Goal: Task Accomplishment & Management: Use online tool/utility

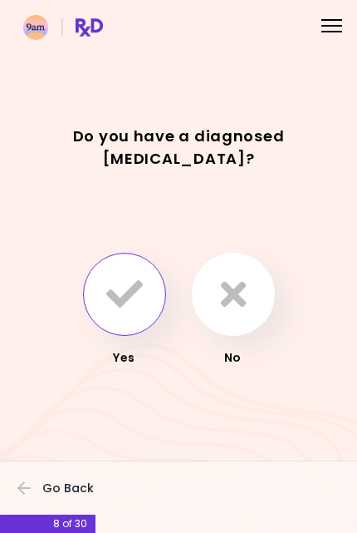
click at [129, 284] on icon "button" at bounding box center [124, 294] width 37 height 37
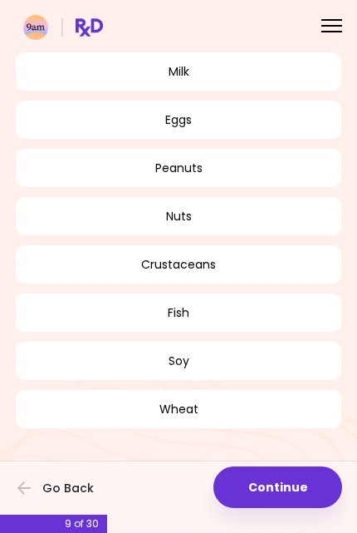
scroll to position [171, 0]
click at [292, 478] on button "Continue" at bounding box center [278, 487] width 129 height 42
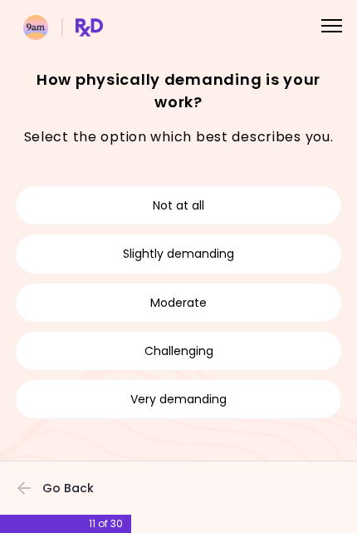
click at [246, 400] on button "Very demanding" at bounding box center [179, 399] width 328 height 40
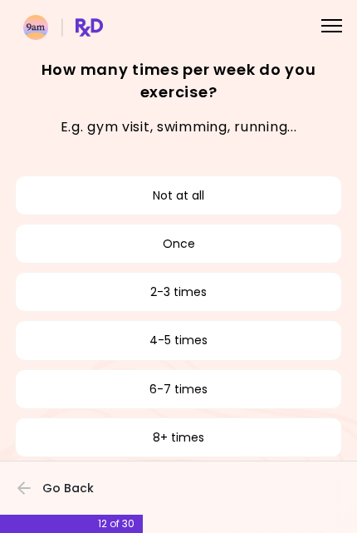
click at [281, 236] on button "Once" at bounding box center [179, 244] width 328 height 40
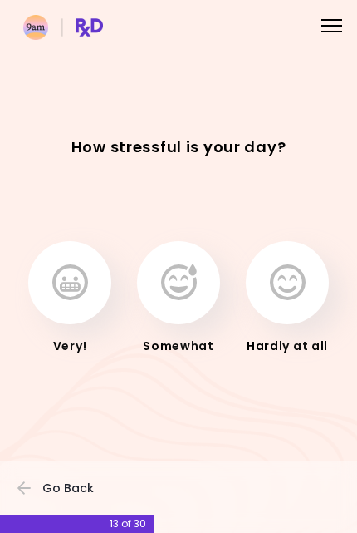
click at [197, 288] on button "button" at bounding box center [178, 282] width 83 height 83
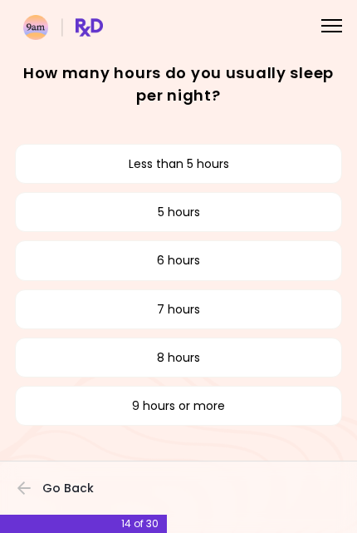
click at [212, 205] on button "5 hours" at bounding box center [179, 212] width 328 height 40
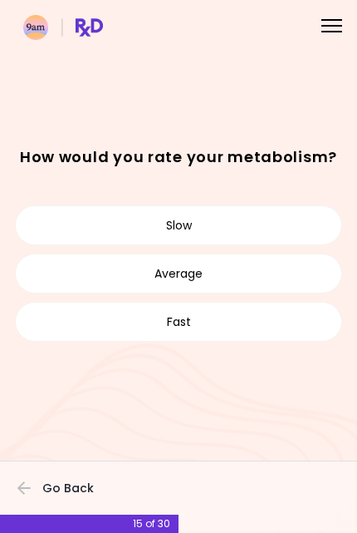
click at [282, 220] on button "Slow" at bounding box center [179, 225] width 328 height 40
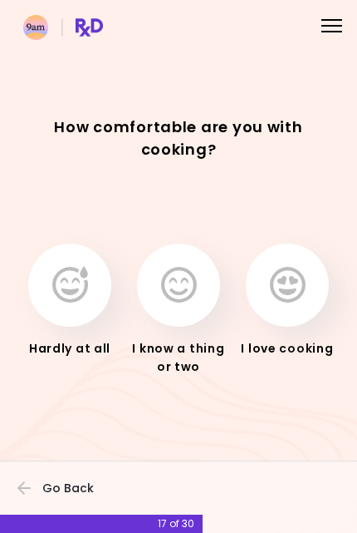
click at [186, 278] on icon "button" at bounding box center [179, 285] width 36 height 37
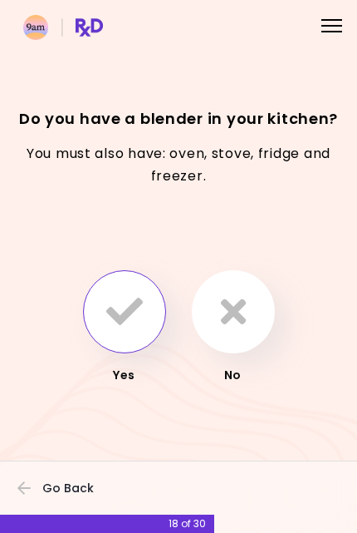
click at [130, 303] on icon "button" at bounding box center [124, 311] width 37 height 37
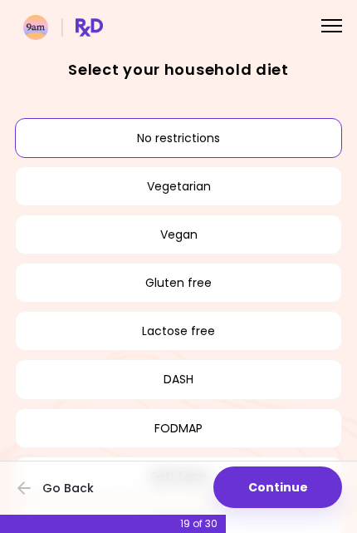
click at [228, 135] on button "No restrictions" at bounding box center [179, 138] width 328 height 40
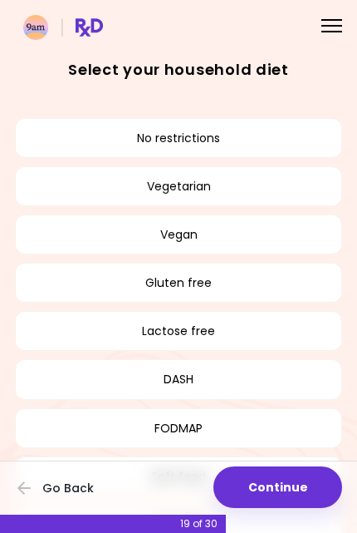
click at [273, 136] on button "No restrictions" at bounding box center [179, 138] width 328 height 40
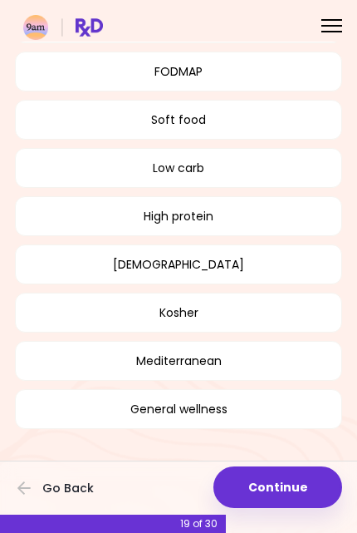
scroll to position [356, 0]
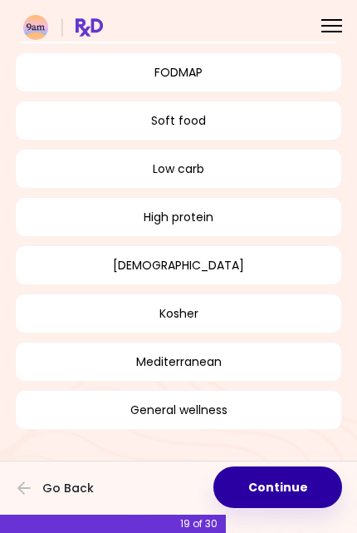
click at [298, 476] on button "Continue" at bounding box center [278, 487] width 129 height 42
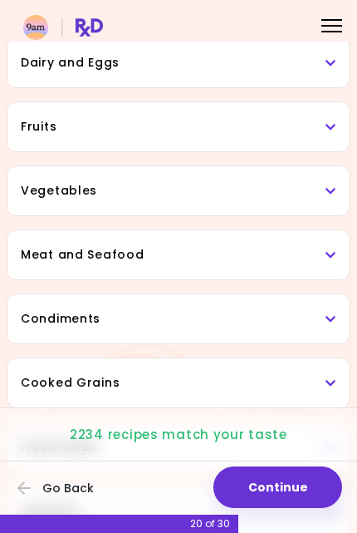
scroll to position [200, 0]
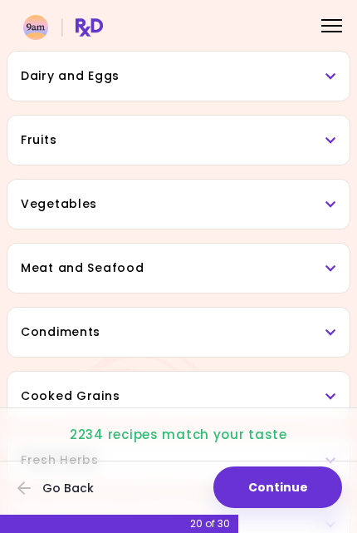
click at [333, 136] on icon at bounding box center [331, 141] width 11 height 12
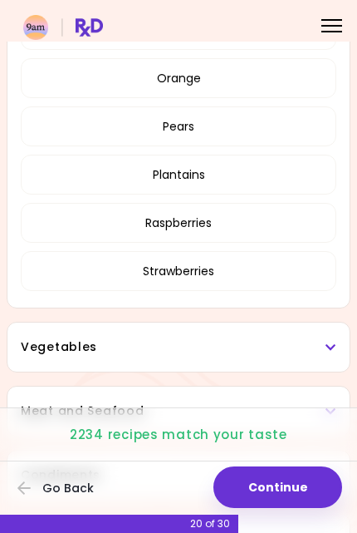
scroll to position [602, 0]
click at [298, 171] on button "Plantains" at bounding box center [179, 174] width 316 height 40
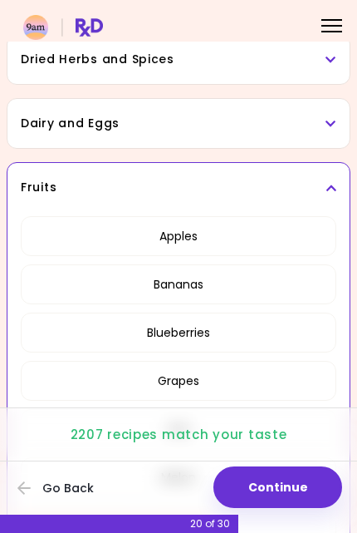
scroll to position [151, 0]
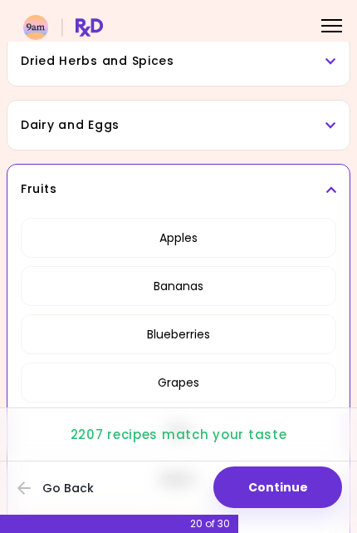
click at [328, 195] on icon at bounding box center [331, 190] width 11 height 12
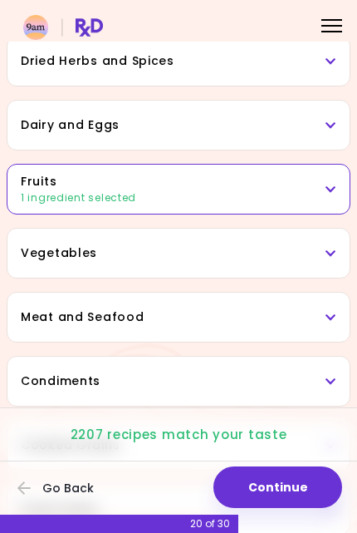
click at [323, 124] on h3 "Dairy and Eggs" at bounding box center [179, 124] width 316 height 17
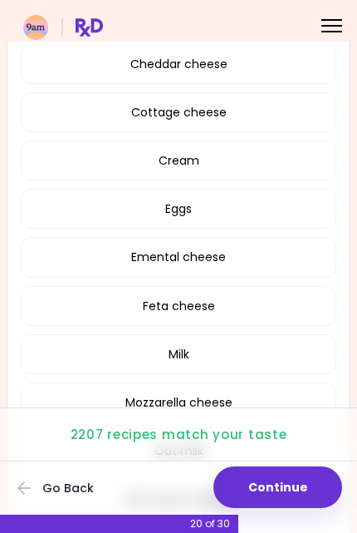
scroll to position [314, 0]
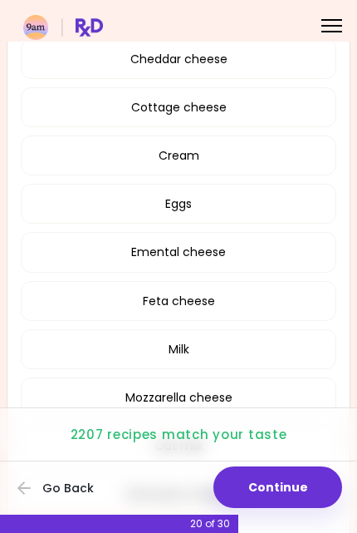
click at [244, 300] on button "Feta cheese" at bounding box center [179, 301] width 316 height 40
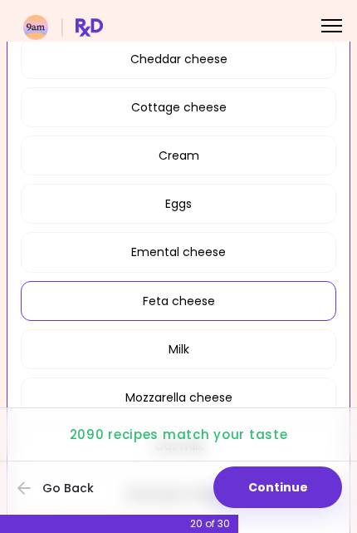
click at [284, 254] on button "Emental cheese" at bounding box center [179, 252] width 316 height 40
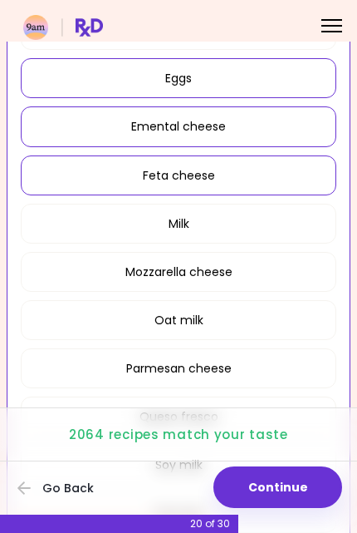
scroll to position [460, 0]
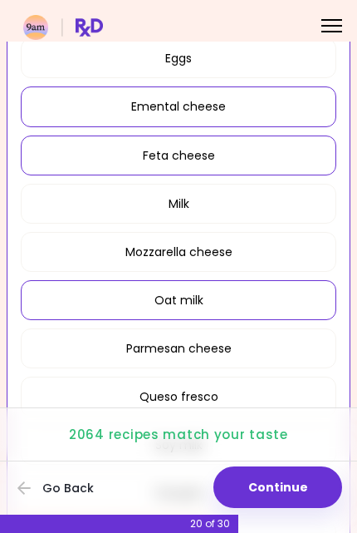
click at [288, 301] on button "Oat milk" at bounding box center [179, 300] width 316 height 40
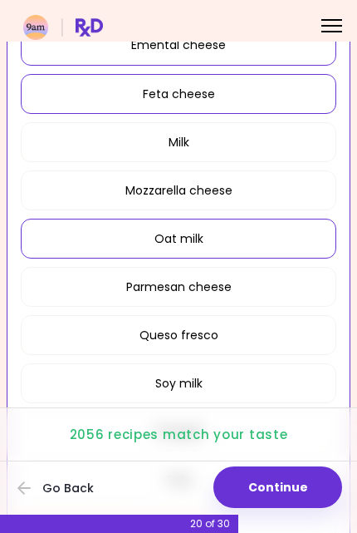
scroll to position [532, 0]
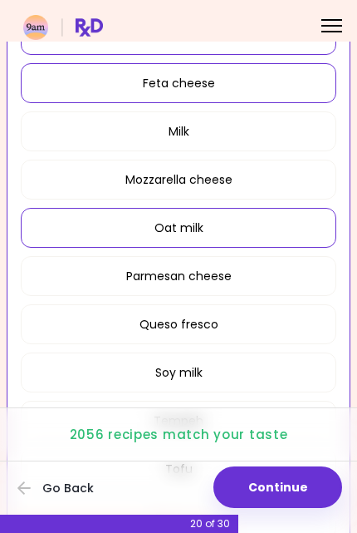
click at [289, 372] on button "Soy milk" at bounding box center [179, 372] width 316 height 40
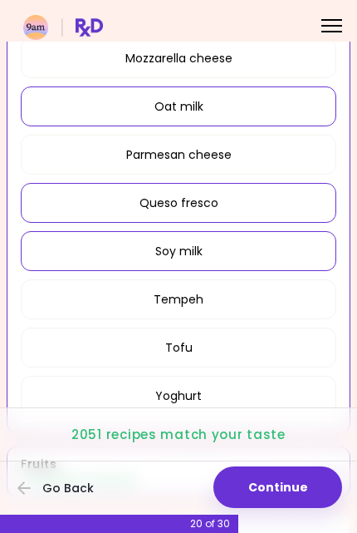
scroll to position [657, 0]
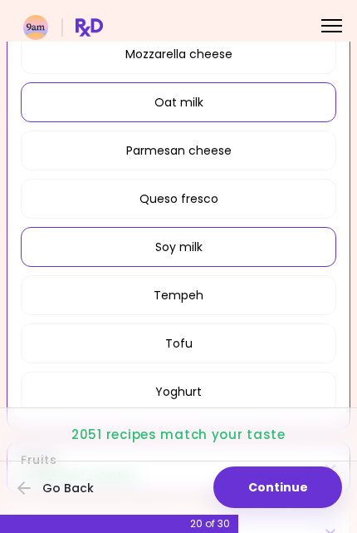
click at [292, 294] on button "Tempeh" at bounding box center [179, 295] width 316 height 40
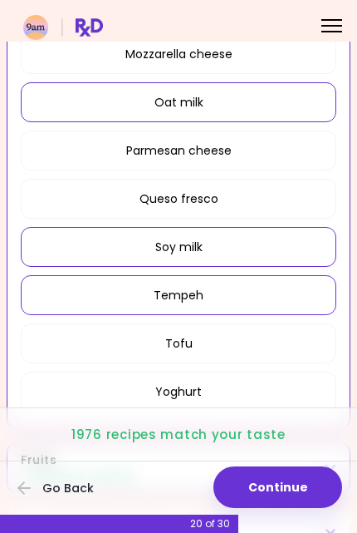
click at [285, 347] on button "Tofu" at bounding box center [179, 343] width 316 height 40
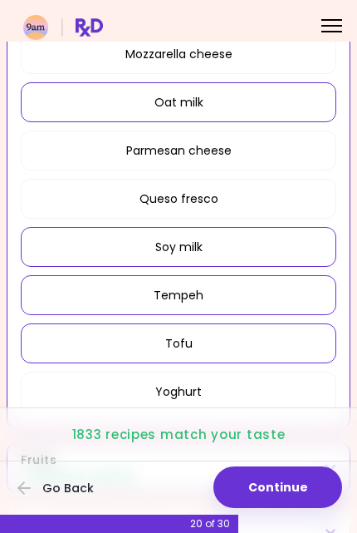
click at [299, 393] on button "Yoghurt" at bounding box center [179, 392] width 316 height 40
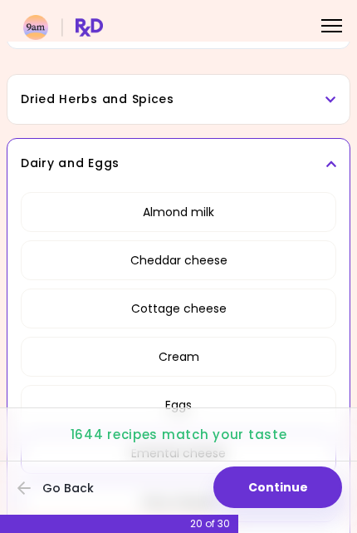
scroll to position [111, 0]
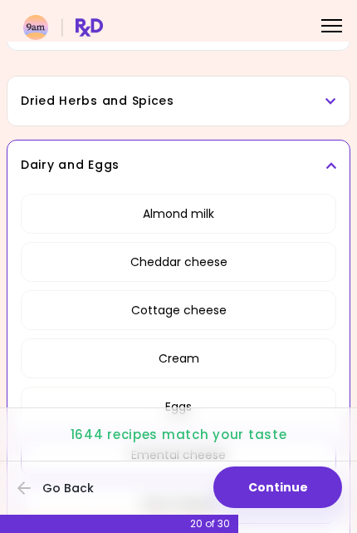
click at [302, 211] on button "Almond milk" at bounding box center [179, 214] width 316 height 40
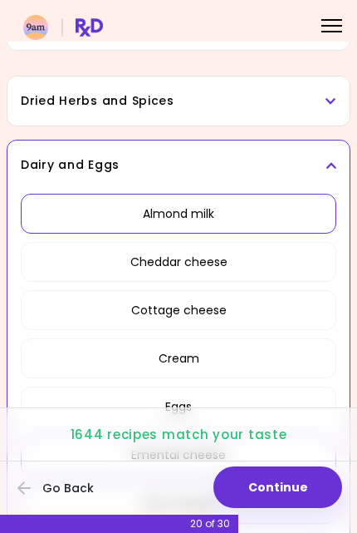
click at [331, 156] on h3 "Dairy and Eggs" at bounding box center [179, 164] width 316 height 17
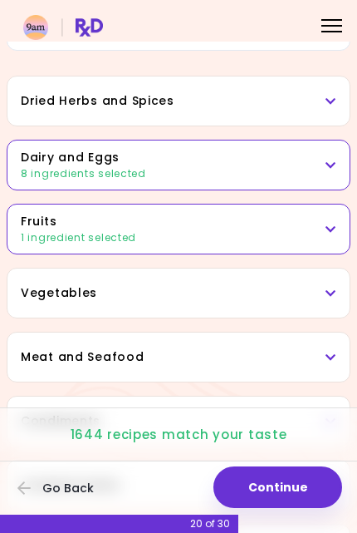
click at [323, 99] on h3 "Dried Herbs and Spices" at bounding box center [179, 100] width 316 height 17
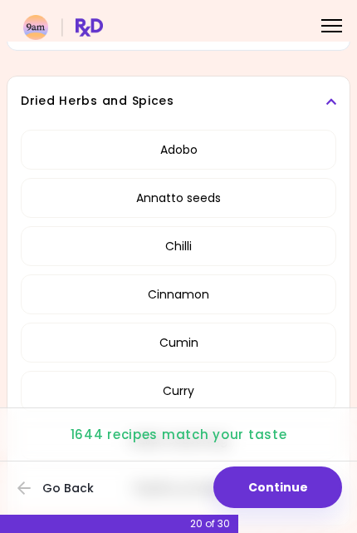
click at [288, 193] on button "Annatto seeds" at bounding box center [179, 198] width 316 height 40
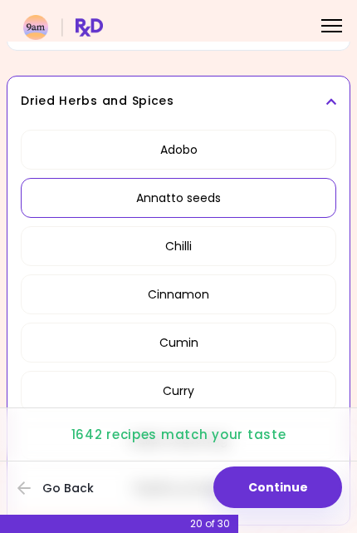
click at [267, 152] on button "Adobo" at bounding box center [179, 150] width 316 height 40
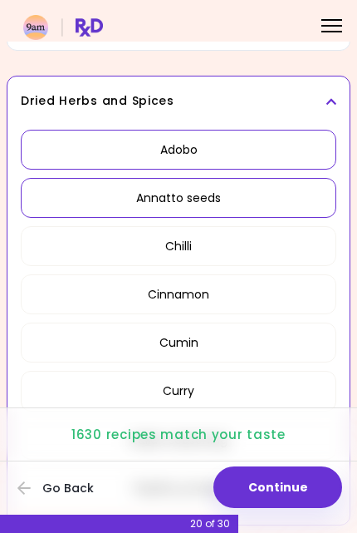
click at [279, 392] on button "Curry" at bounding box center [179, 391] width 316 height 40
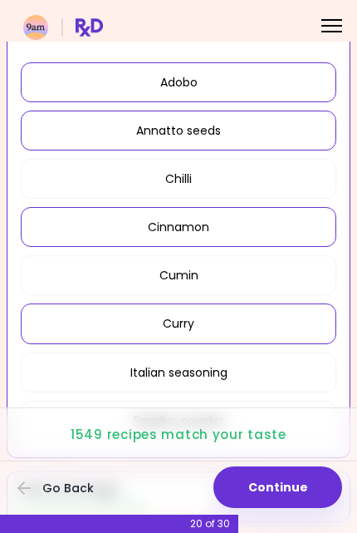
scroll to position [147, 0]
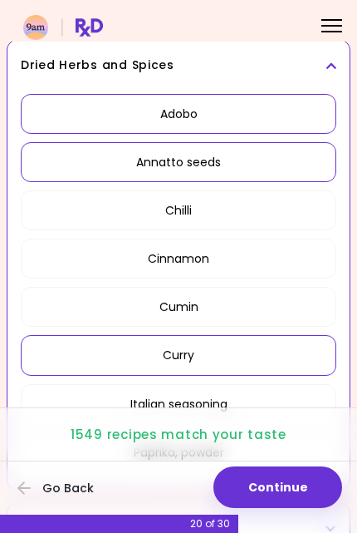
click at [324, 65] on h3 "Dried Herbs and Spices" at bounding box center [179, 65] width 316 height 17
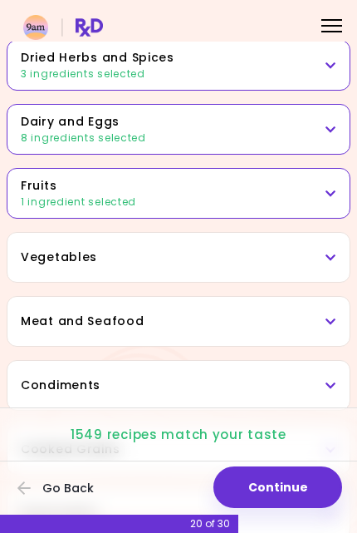
click at [327, 254] on icon at bounding box center [331, 258] width 11 height 12
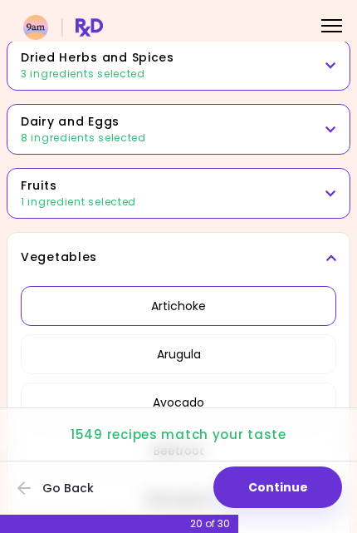
click at [276, 307] on button "Artichoke" at bounding box center [179, 306] width 316 height 40
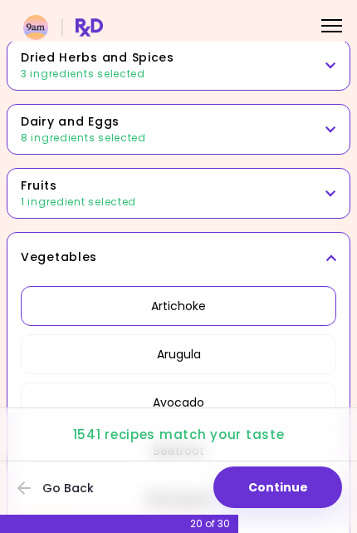
click at [263, 348] on button "Arugula" at bounding box center [179, 354] width 316 height 40
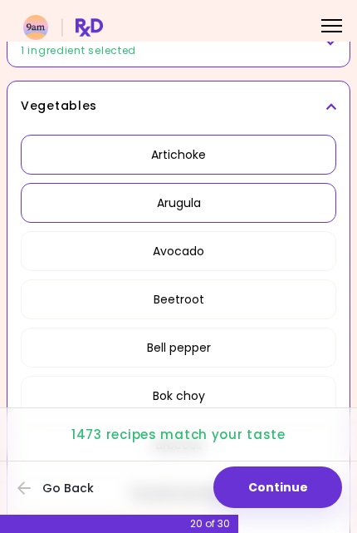
scroll to position [298, 0]
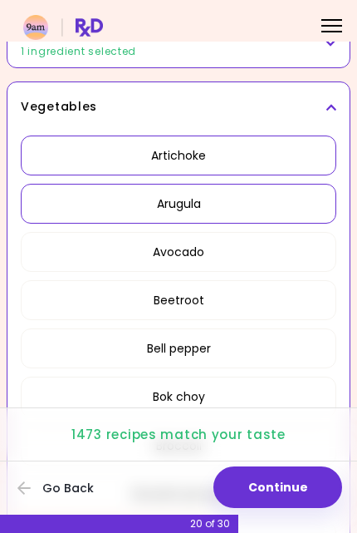
click at [282, 296] on button "Beetroot" at bounding box center [179, 300] width 316 height 40
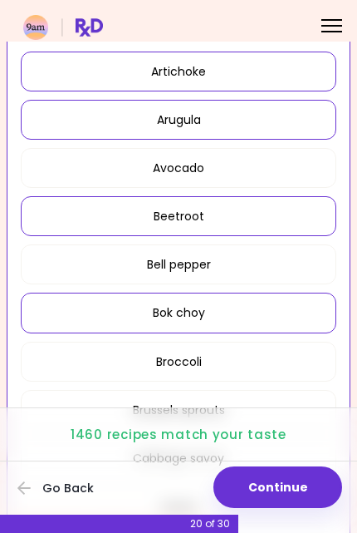
scroll to position [386, 0]
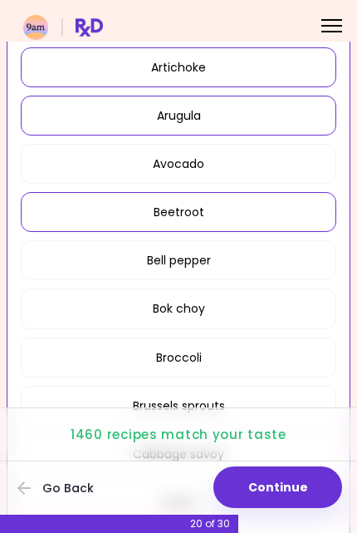
click at [282, 318] on button "Bok choy" at bounding box center [179, 308] width 316 height 40
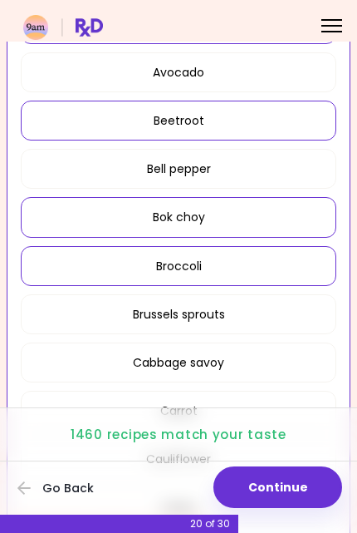
scroll to position [485, 0]
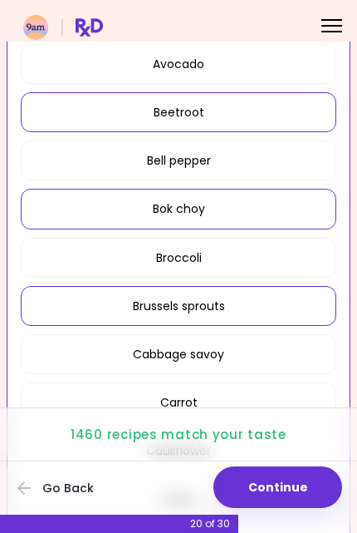
click at [285, 308] on button "Brussels sprouts" at bounding box center [179, 306] width 316 height 40
click at [278, 359] on button "Cabbage savoy" at bounding box center [179, 354] width 316 height 40
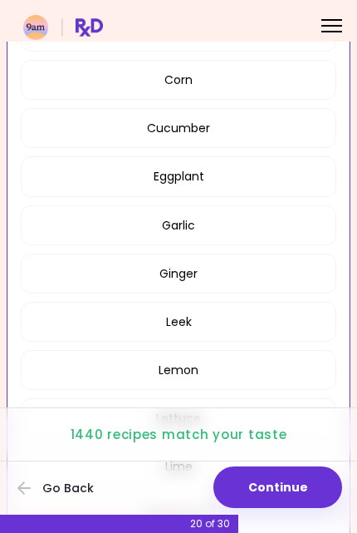
scroll to position [1003, 0]
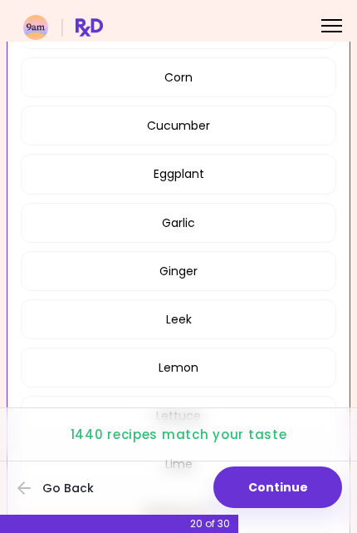
click at [276, 315] on button "Leek" at bounding box center [179, 319] width 316 height 40
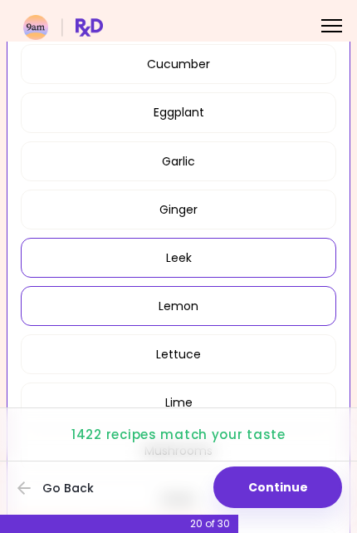
scroll to position [1093, 0]
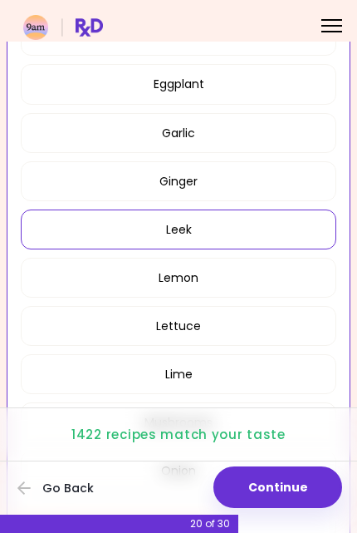
click at [283, 284] on button "Lemon" at bounding box center [179, 278] width 316 height 40
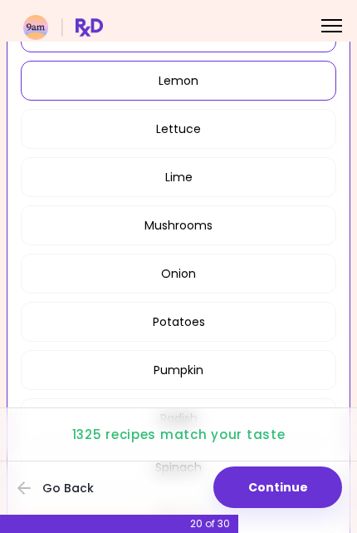
scroll to position [1291, 0]
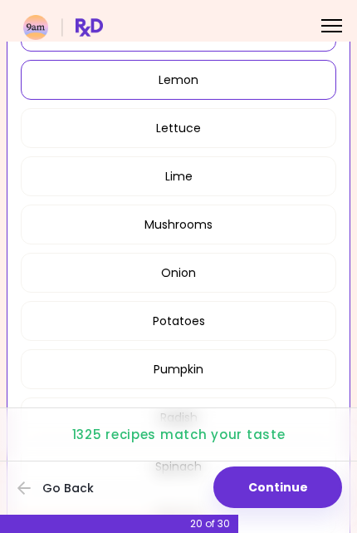
click at [275, 218] on button "Mushrooms" at bounding box center [179, 224] width 316 height 40
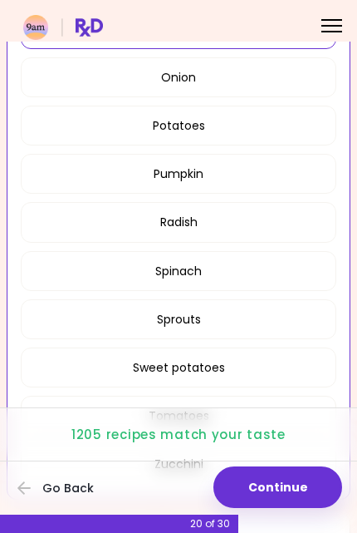
scroll to position [1487, 0]
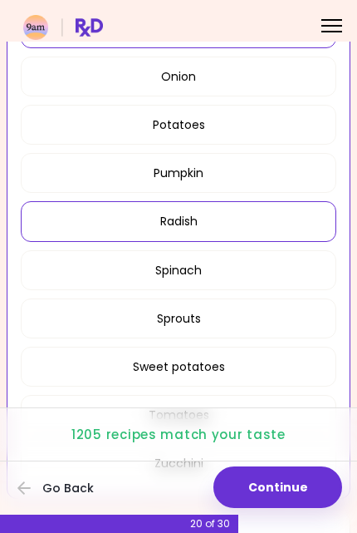
click at [256, 214] on button "Radish" at bounding box center [179, 221] width 316 height 40
click at [287, 273] on button "Spinach" at bounding box center [179, 270] width 316 height 40
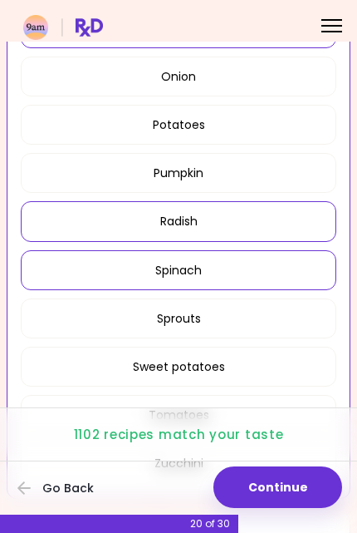
click at [281, 316] on button "Sprouts" at bounding box center [179, 318] width 316 height 40
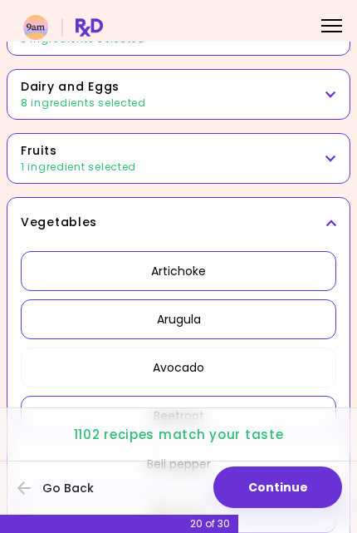
scroll to position [210, 0]
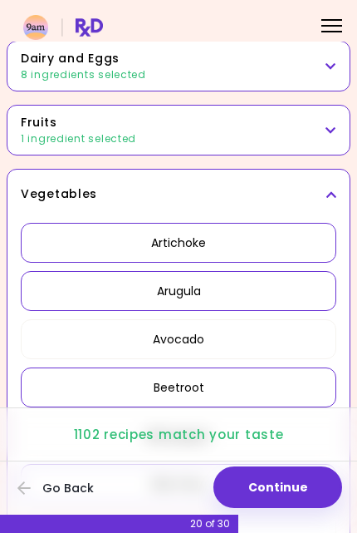
click at [328, 199] on icon at bounding box center [331, 195] width 11 height 12
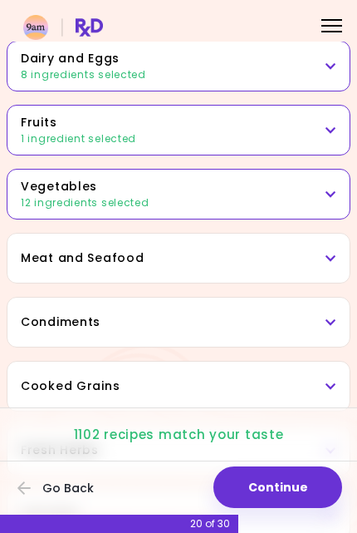
click at [328, 254] on icon at bounding box center [331, 259] width 11 height 12
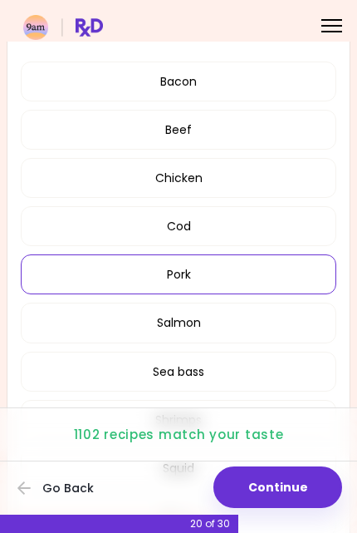
scroll to position [447, 0]
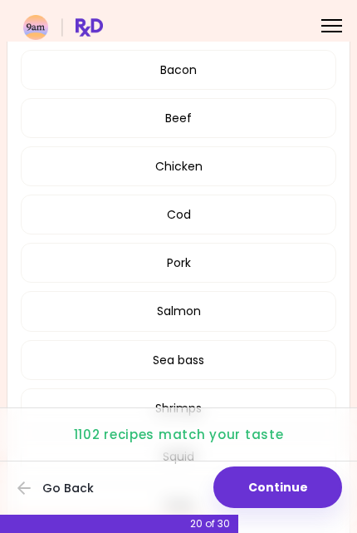
click at [288, 361] on button "Sea bass" at bounding box center [179, 360] width 316 height 40
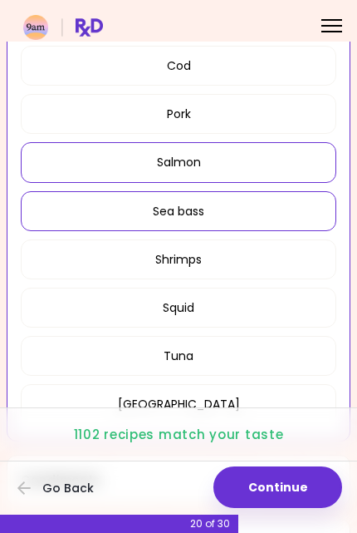
scroll to position [591, 0]
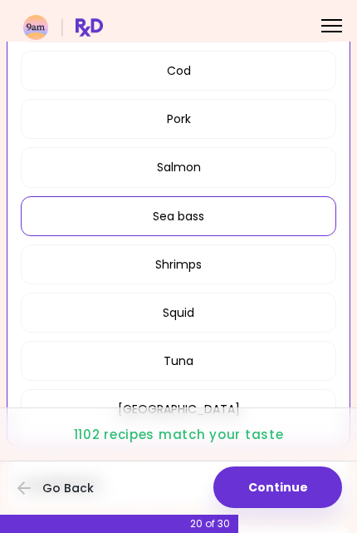
click at [289, 313] on button "Squid" at bounding box center [179, 313] width 316 height 40
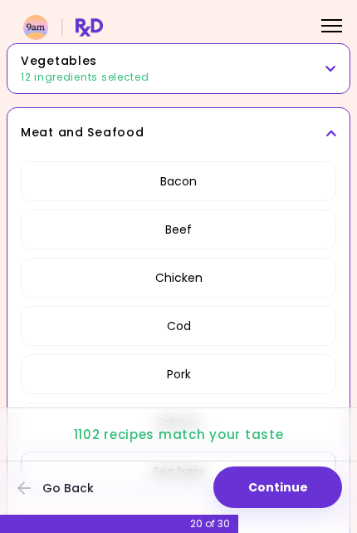
scroll to position [335, 0]
click at [324, 131] on h3 "Meat and Seafood" at bounding box center [179, 133] width 316 height 17
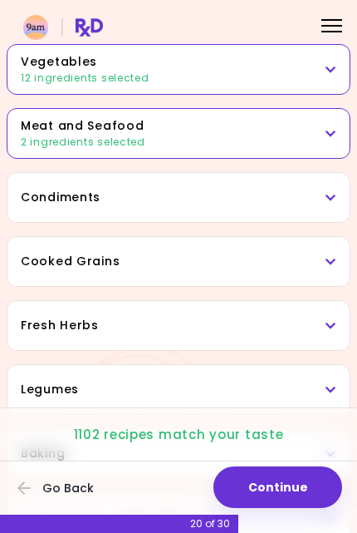
click at [316, 197] on h3 "Condiments" at bounding box center [179, 197] width 316 height 17
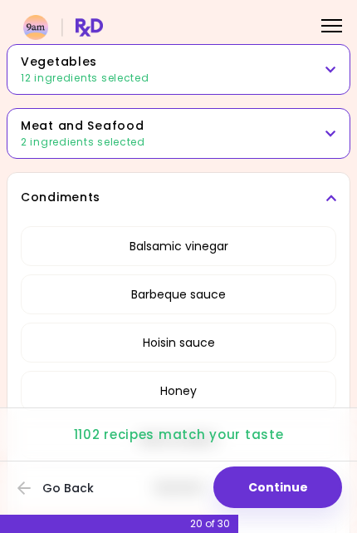
click at [296, 344] on button "Hoisin sauce" at bounding box center [179, 343] width 316 height 40
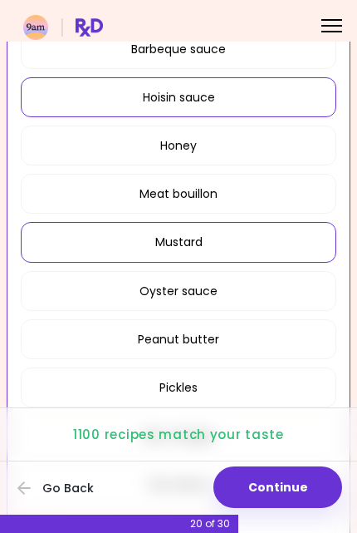
scroll to position [584, 0]
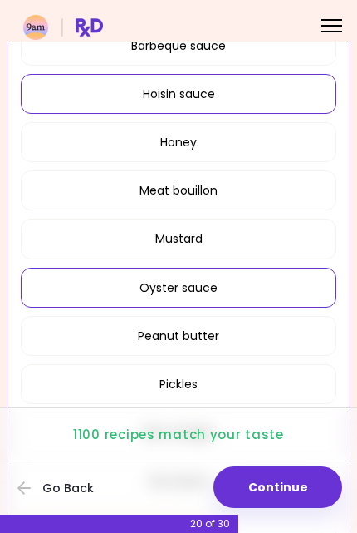
click at [255, 290] on button "Oyster sauce" at bounding box center [179, 288] width 316 height 40
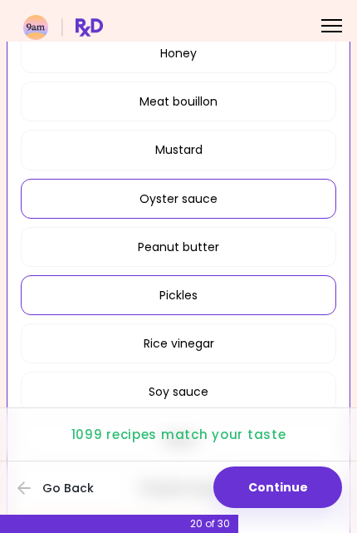
scroll to position [681, 0]
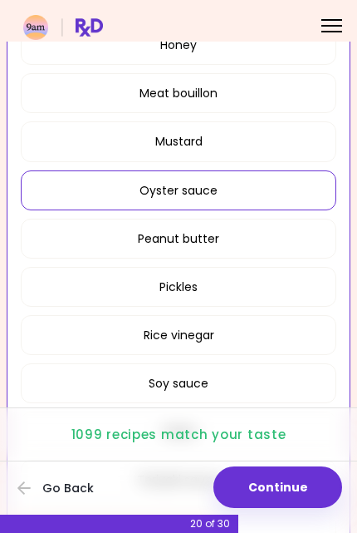
click at [291, 336] on button "Rice vinegar" at bounding box center [179, 335] width 316 height 40
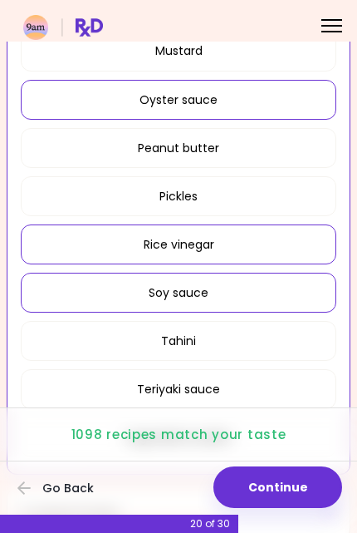
scroll to position [773, 0]
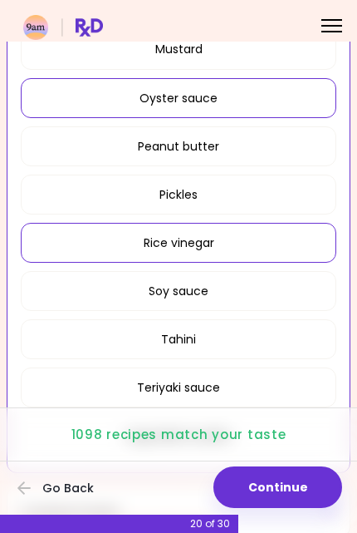
click at [297, 351] on button "Tahini" at bounding box center [179, 339] width 316 height 40
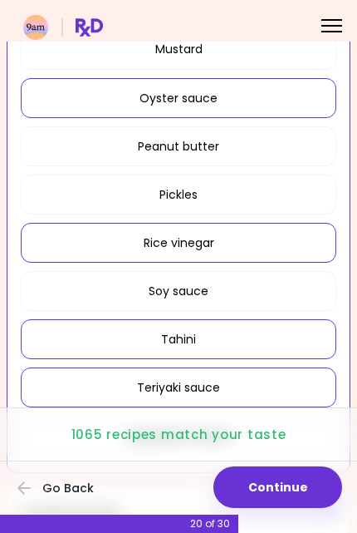
click at [295, 386] on button "Teriyaki sauce" at bounding box center [179, 387] width 316 height 40
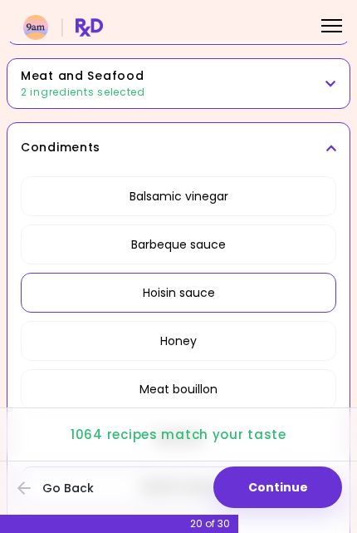
scroll to position [382, 0]
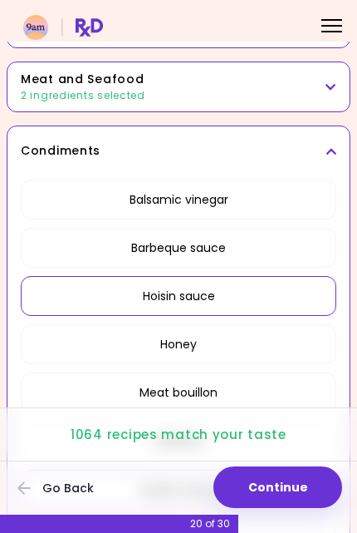
click at [332, 145] on icon at bounding box center [331, 151] width 11 height 12
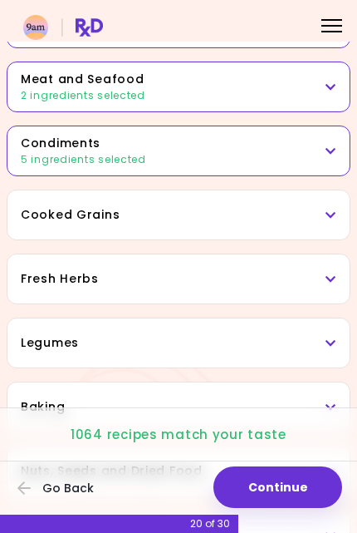
click at [321, 219] on h3 "Cooked Grains" at bounding box center [179, 214] width 316 height 17
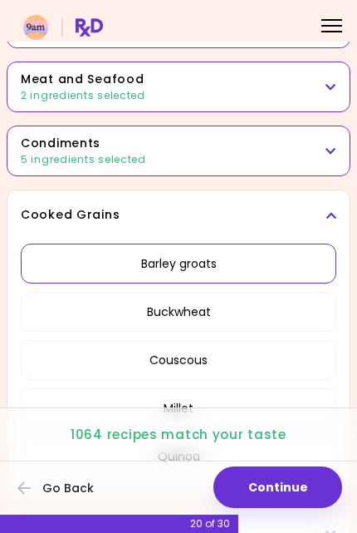
click at [294, 268] on button "Barley groats" at bounding box center [179, 264] width 316 height 40
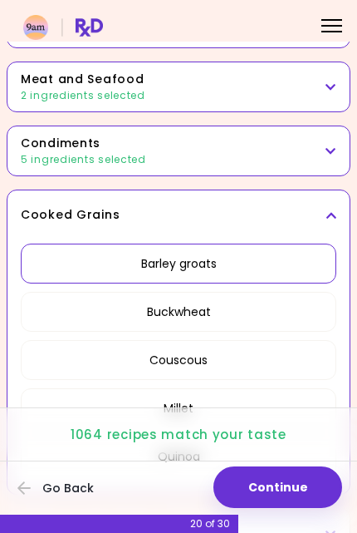
click at [288, 314] on button "Buckwheat" at bounding box center [179, 312] width 316 height 40
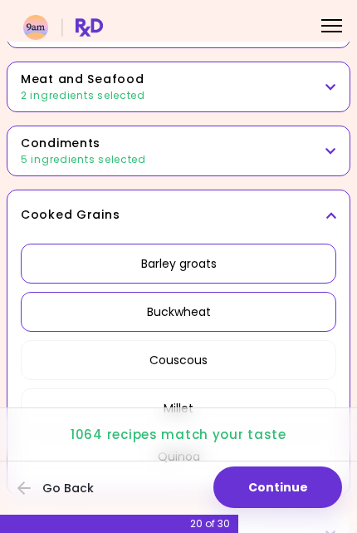
click at [292, 361] on button "Couscous" at bounding box center [179, 360] width 316 height 40
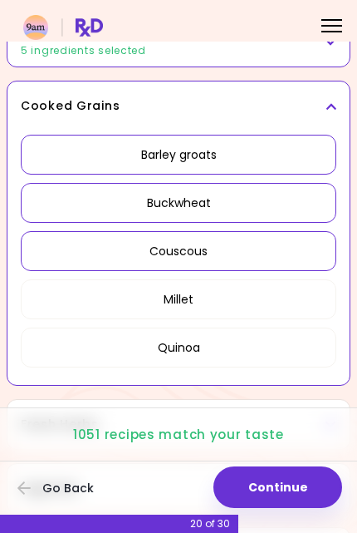
scroll to position [494, 0]
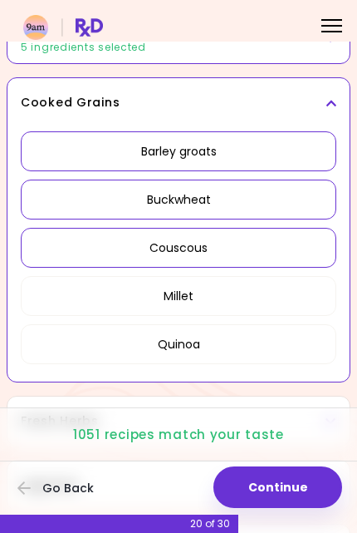
click at [286, 357] on button "Quinoa" at bounding box center [179, 344] width 316 height 40
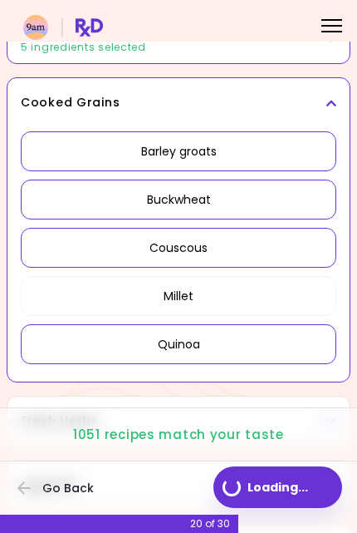
click at [292, 296] on button "Millet" at bounding box center [179, 296] width 316 height 40
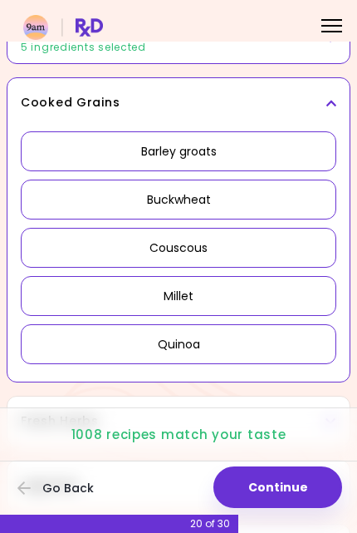
click at [323, 110] on h3 "Cooked Grains" at bounding box center [179, 102] width 316 height 17
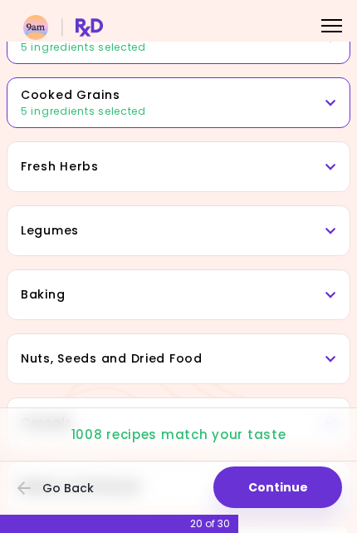
click at [320, 169] on h3 "Fresh Herbs" at bounding box center [179, 166] width 316 height 17
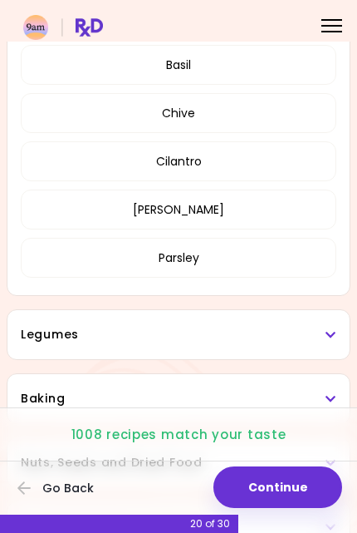
scroll to position [642, 0]
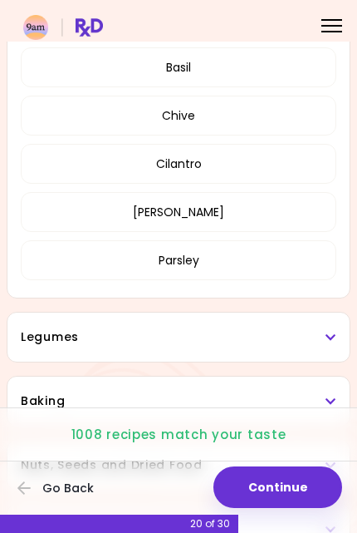
click at [263, 164] on button "Cilantro" at bounding box center [179, 164] width 316 height 40
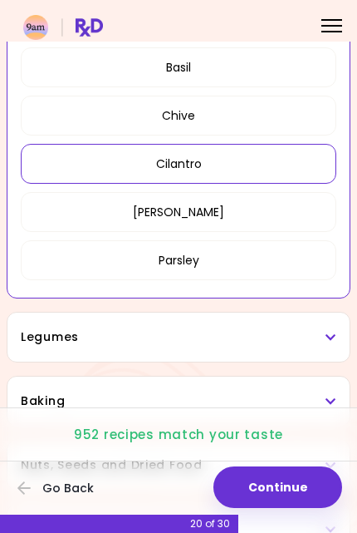
click at [274, 216] on button "[PERSON_NAME]" at bounding box center [179, 212] width 316 height 40
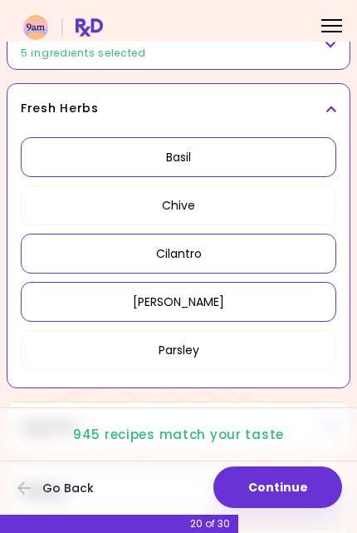
scroll to position [540, 0]
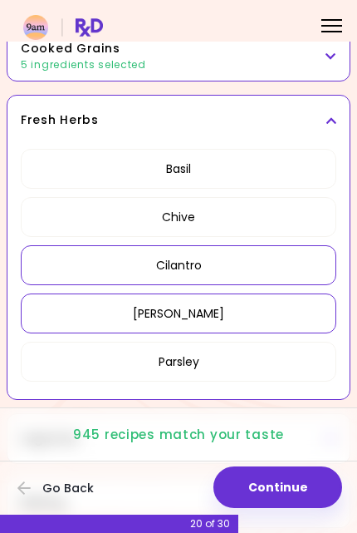
click at [308, 125] on h3 "Fresh Herbs" at bounding box center [179, 119] width 316 height 17
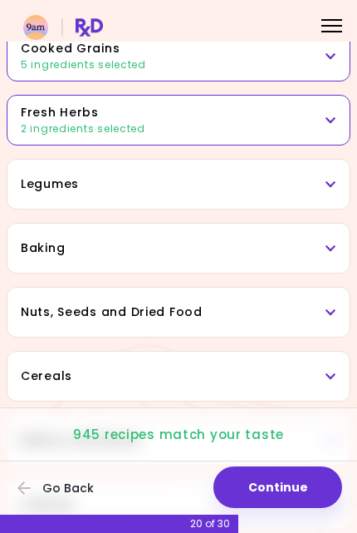
click at [239, 188] on h3 "Legumes" at bounding box center [179, 183] width 316 height 17
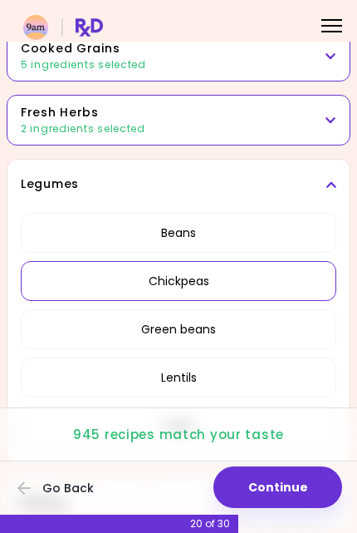
click at [268, 278] on button "Chickpeas" at bounding box center [179, 281] width 316 height 40
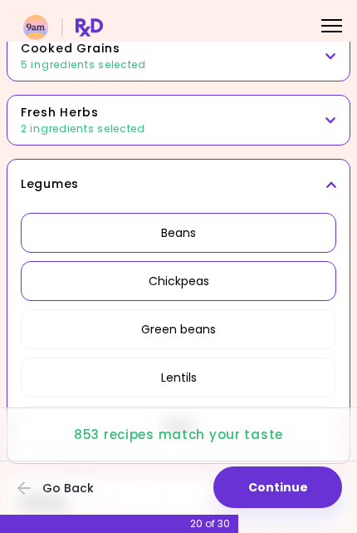
click at [266, 236] on button "Beans" at bounding box center [179, 233] width 316 height 40
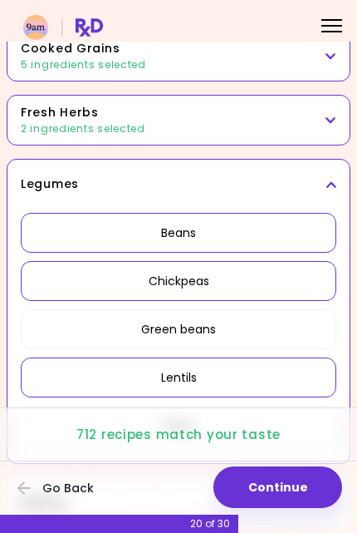
click at [267, 389] on button "Lentils" at bounding box center [179, 377] width 316 height 40
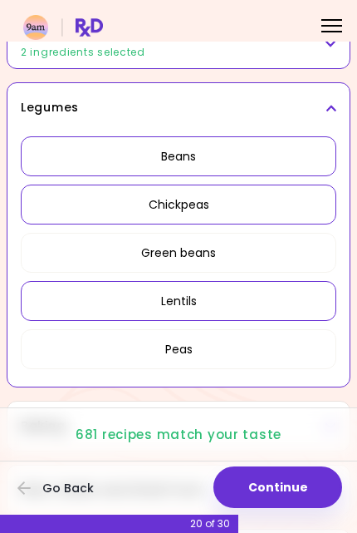
scroll to position [557, 0]
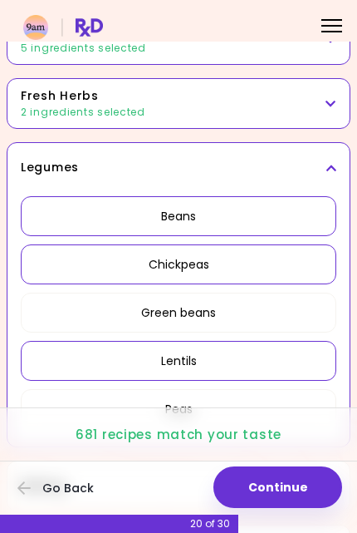
click at [298, 157] on div "Legumes" at bounding box center [178, 167] width 342 height 49
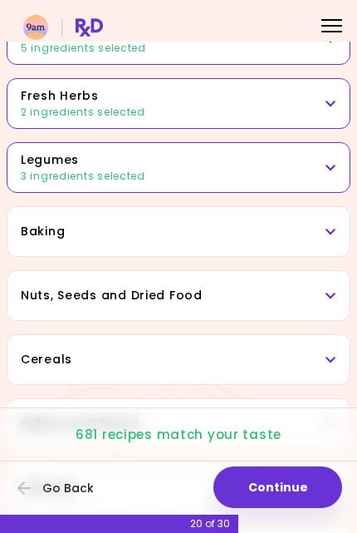
click at [264, 229] on h3 "Baking" at bounding box center [179, 231] width 316 height 17
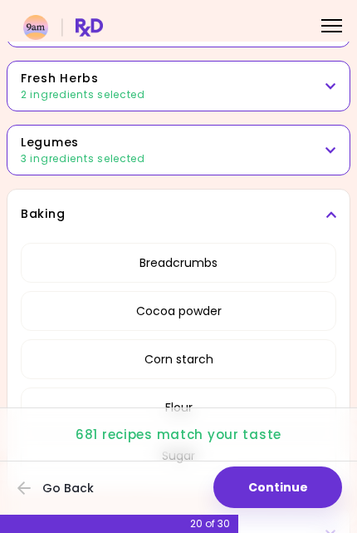
scroll to position [567, 0]
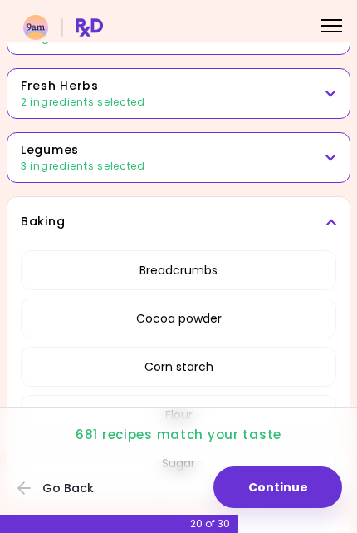
click at [283, 216] on h3 "Baking" at bounding box center [179, 221] width 316 height 17
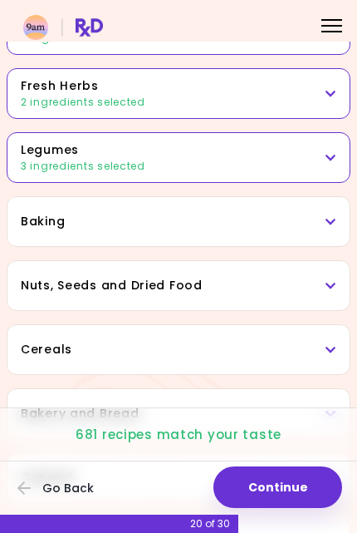
click at [249, 284] on h3 "Nuts, Seeds and Dried Food" at bounding box center [179, 285] width 316 height 17
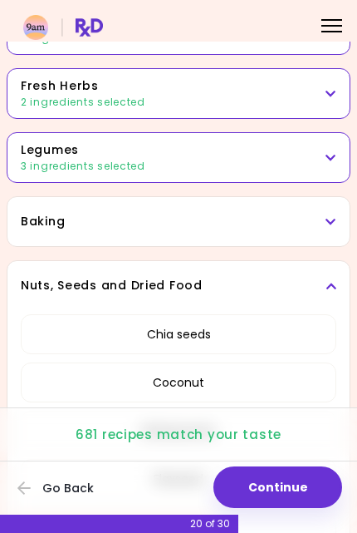
click at [274, 327] on button "Chia seeds" at bounding box center [179, 334] width 316 height 40
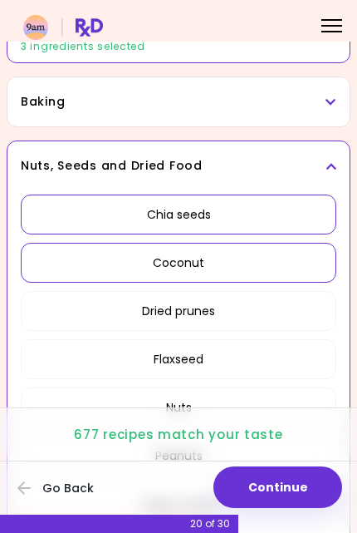
scroll to position [692, 0]
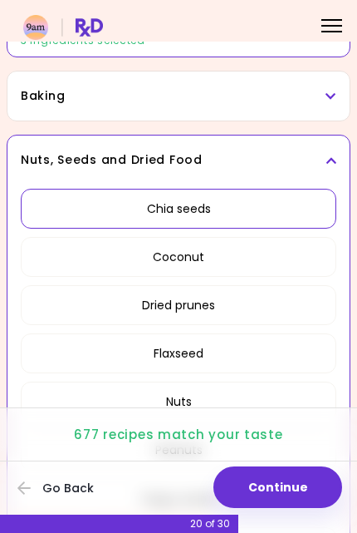
click at [275, 304] on button "Dried prunes" at bounding box center [179, 305] width 316 height 40
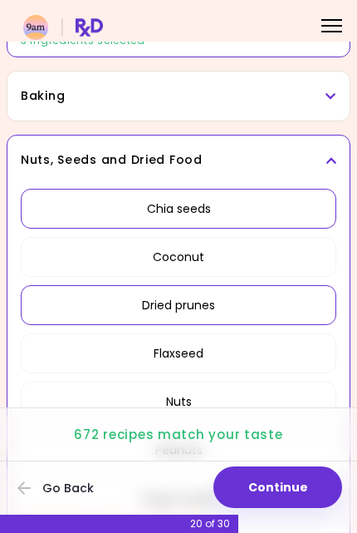
click at [278, 354] on button "Flaxseed" at bounding box center [179, 353] width 316 height 40
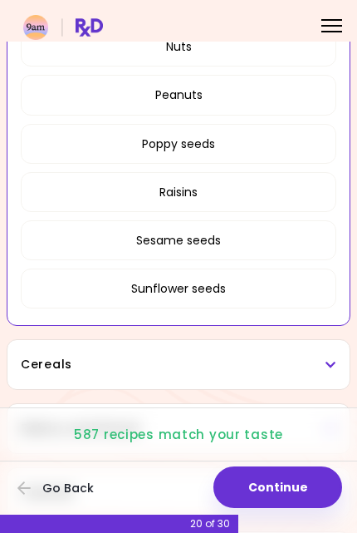
scroll to position [1050, 0]
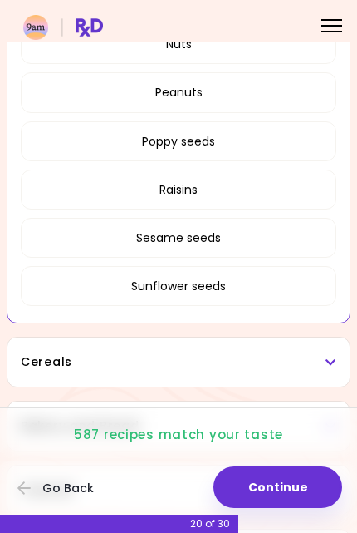
click at [273, 196] on button "Raisins" at bounding box center [179, 190] width 316 height 40
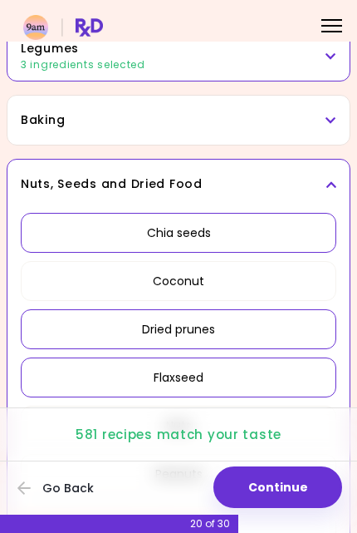
scroll to position [667, 0]
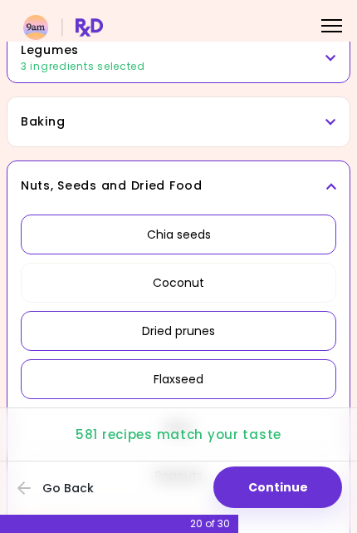
click at [278, 182] on h3 "Nuts, Seeds and Dried Food" at bounding box center [179, 185] width 316 height 17
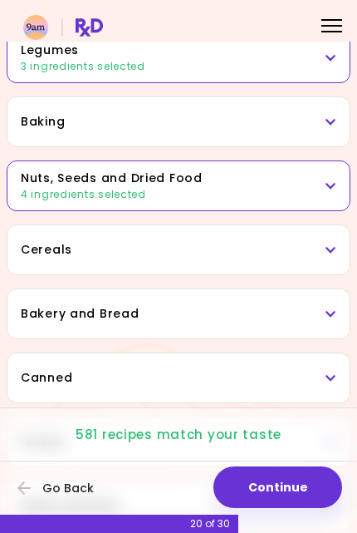
click at [251, 247] on h3 "Cereals" at bounding box center [179, 249] width 316 height 17
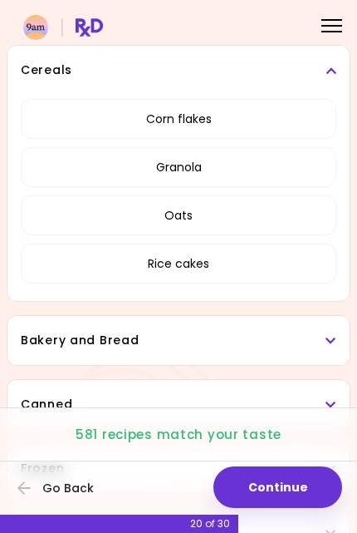
scroll to position [847, 0]
click at [288, 73] on h3 "Cereals" at bounding box center [179, 69] width 316 height 17
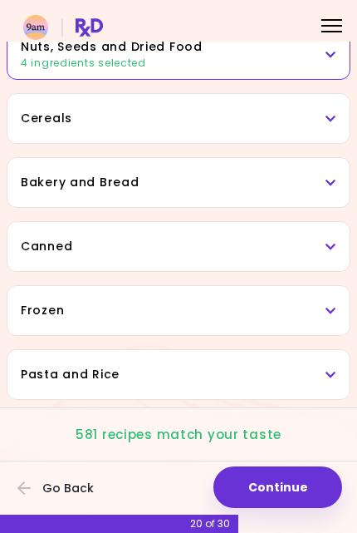
scroll to position [798, 0]
click at [249, 191] on div "Bakery and Bread" at bounding box center [178, 182] width 342 height 49
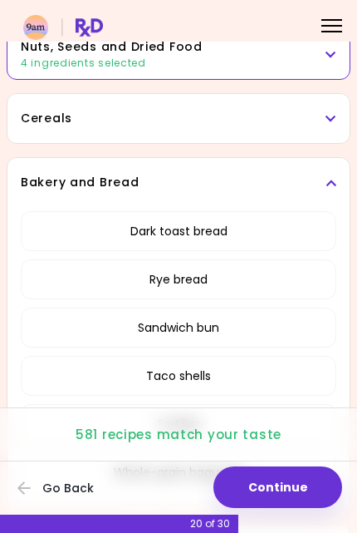
click at [298, 177] on h3 "Bakery and Bread" at bounding box center [179, 182] width 316 height 17
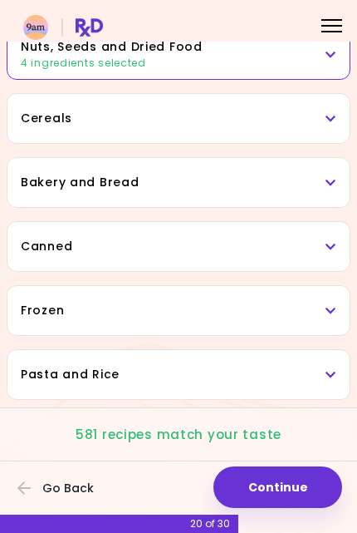
click at [193, 249] on h3 "Canned" at bounding box center [179, 246] width 316 height 17
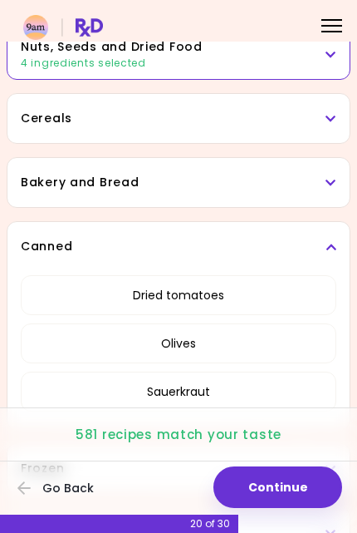
click at [278, 344] on button "Olives" at bounding box center [179, 343] width 316 height 40
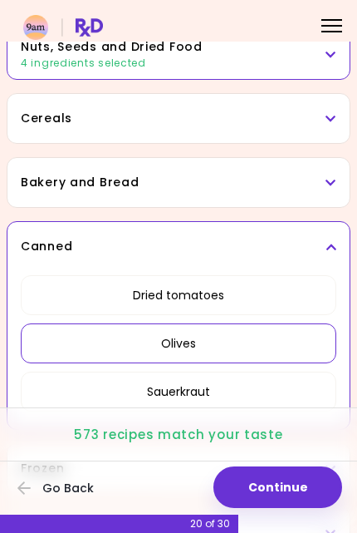
click at [270, 291] on button "Dried tomatoes" at bounding box center [179, 295] width 316 height 40
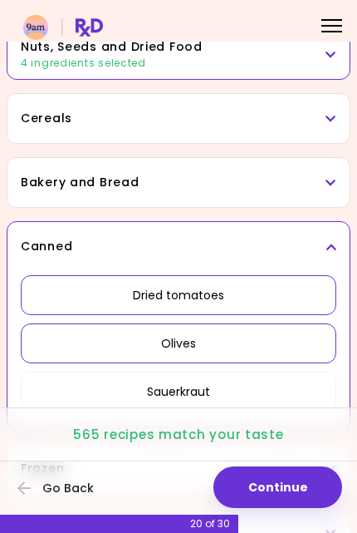
click at [262, 392] on button "Sauerkraut" at bounding box center [179, 392] width 316 height 40
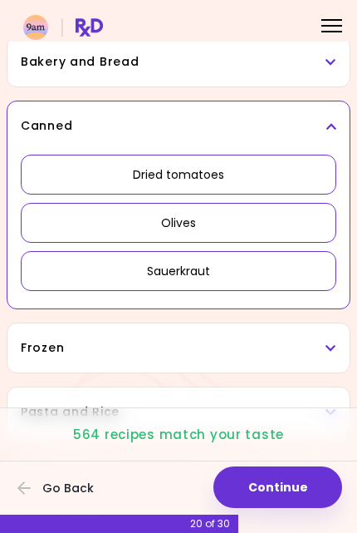
scroll to position [917, 0]
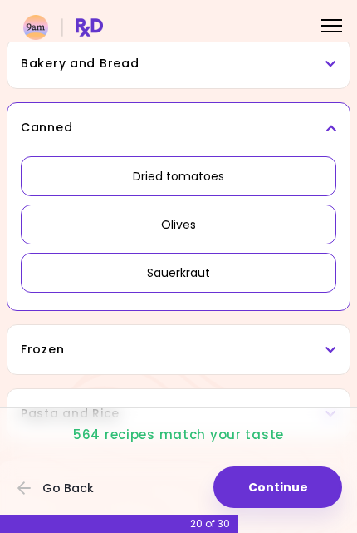
click at [288, 122] on h3 "Canned" at bounding box center [179, 127] width 316 height 17
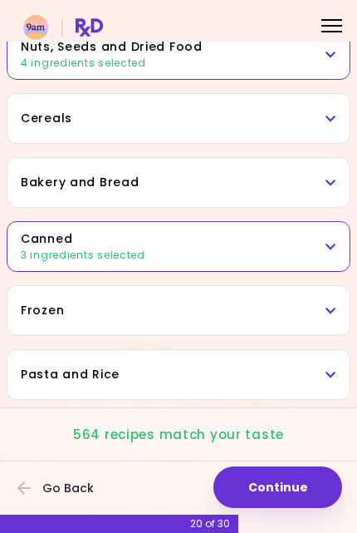
scroll to position [798, 0]
click at [249, 313] on h3 "Frozen" at bounding box center [179, 310] width 316 height 17
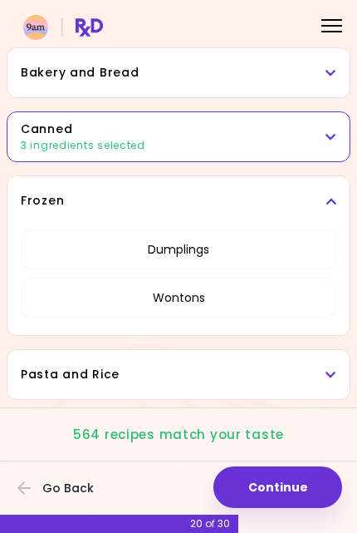
scroll to position [908, 0]
click at [268, 309] on button "Wontons" at bounding box center [179, 298] width 316 height 40
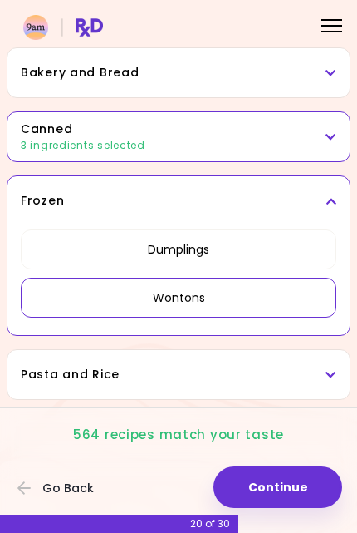
click at [296, 213] on div "Frozen" at bounding box center [178, 200] width 342 height 49
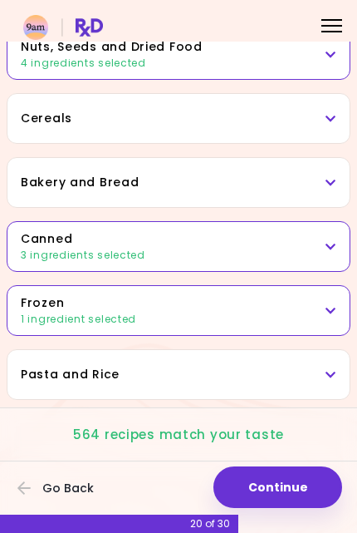
scroll to position [798, 0]
click at [242, 384] on div "Pasta and Rice" at bounding box center [178, 374] width 342 height 49
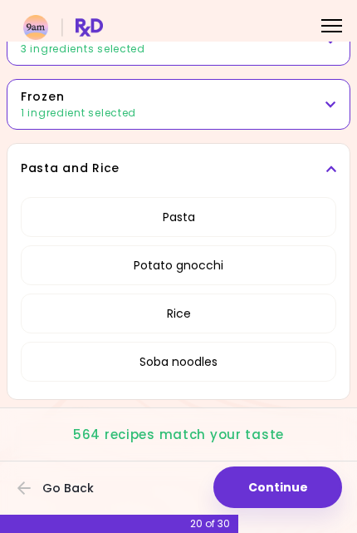
scroll to position [1004, 0]
click at [277, 166] on h3 "Pasta and Rice" at bounding box center [179, 168] width 316 height 17
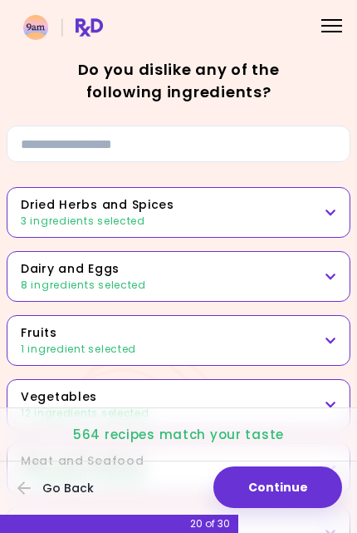
scroll to position [0, 0]
click at [293, 482] on button "Continue" at bounding box center [278, 487] width 129 height 42
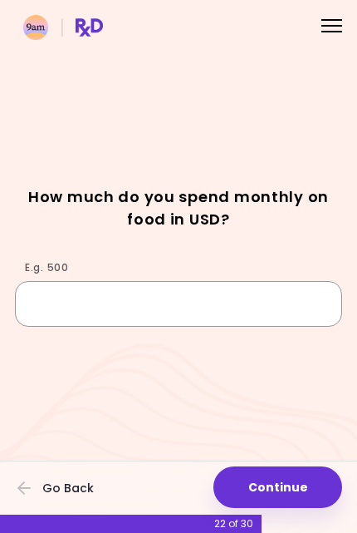
click at [108, 303] on input "E.g. 500" at bounding box center [179, 303] width 328 height 45
type input "***"
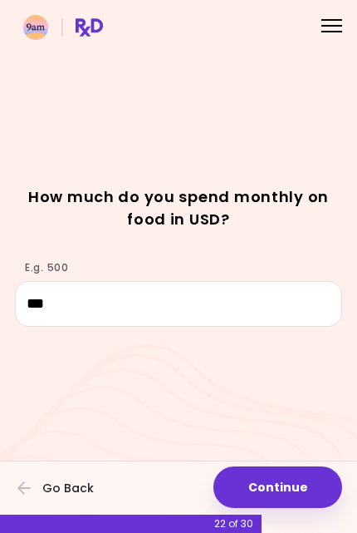
click at [285, 485] on button "Continue" at bounding box center [278, 487] width 129 height 42
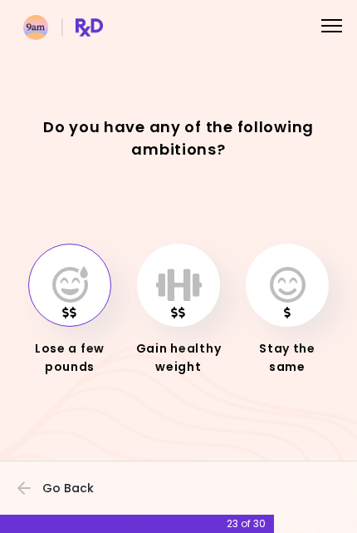
click at [70, 293] on icon "button" at bounding box center [70, 285] width 36 height 37
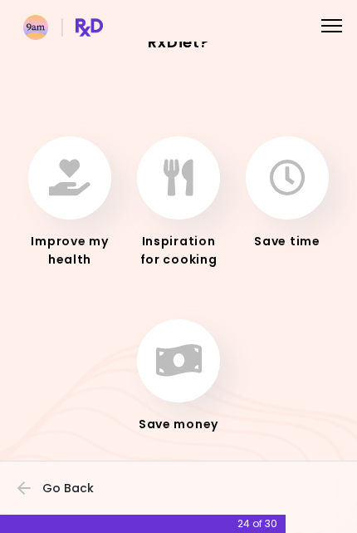
scroll to position [49, 0]
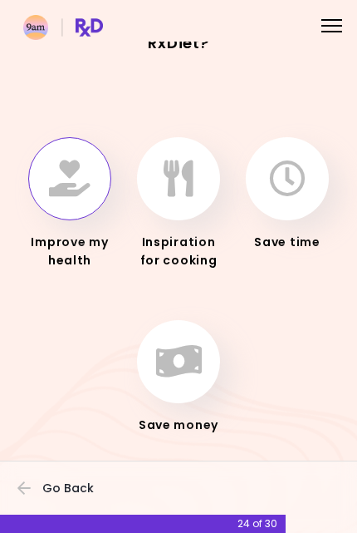
click at [81, 175] on icon "button" at bounding box center [70, 178] width 42 height 37
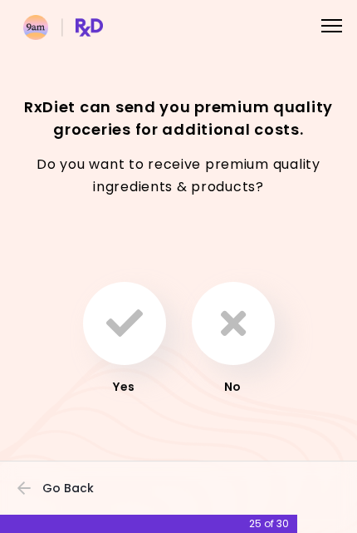
click at [222, 324] on icon "button" at bounding box center [233, 323] width 25 height 37
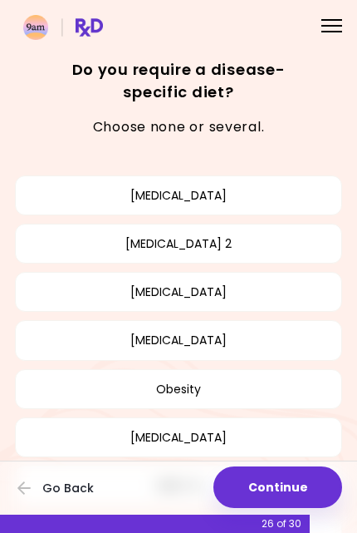
click at [248, 392] on button "Obesity" at bounding box center [179, 389] width 328 height 40
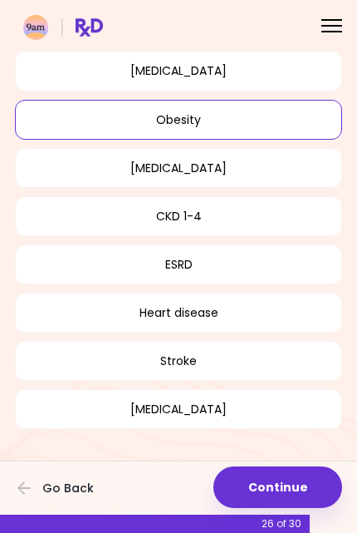
scroll to position [268, 0]
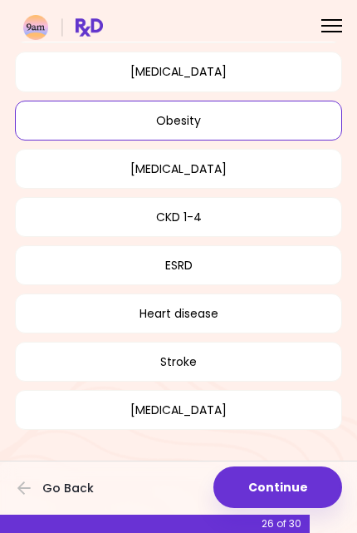
click at [278, 488] on button "Continue" at bounding box center [278, 487] width 129 height 42
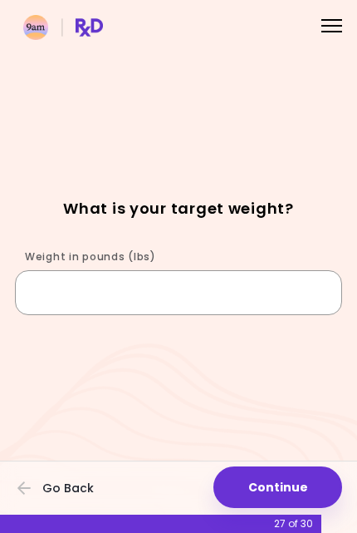
click at [179, 279] on input "Weight in pounds (lbs)" at bounding box center [179, 292] width 328 height 45
type input "***"
click at [273, 480] on button "Continue" at bounding box center [278, 487] width 129 height 42
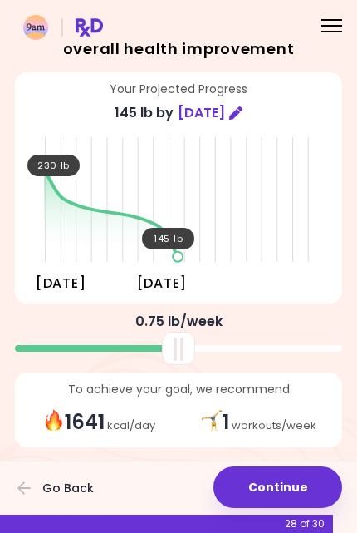
scroll to position [26, 0]
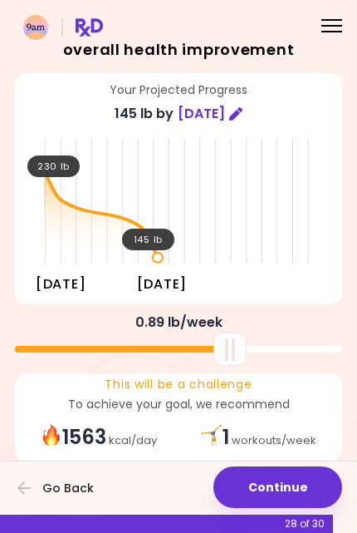
click at [308, 329] on div at bounding box center [179, 347] width 328 height 36
click at [281, 323] on div "0.89 lb / week" at bounding box center [179, 322] width 328 height 13
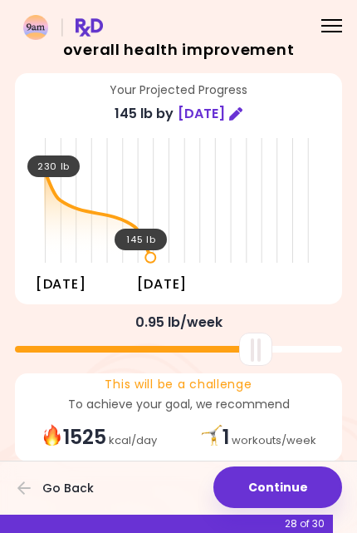
click at [277, 473] on button "Continue" at bounding box center [278, 487] width 129 height 42
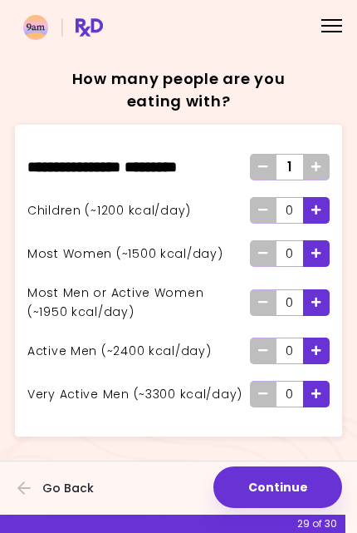
click at [312, 352] on icon "Add - Active Man" at bounding box center [317, 350] width 10 height 11
click at [323, 349] on div "Add - Active Man" at bounding box center [316, 350] width 27 height 27
click at [253, 348] on div "Remove - Active Man" at bounding box center [263, 350] width 27 height 27
click at [278, 477] on button "Continue" at bounding box center [278, 487] width 129 height 42
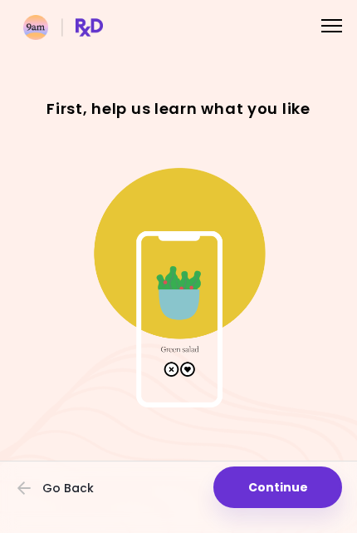
click at [273, 477] on button "Continue" at bounding box center [278, 487] width 129 height 42
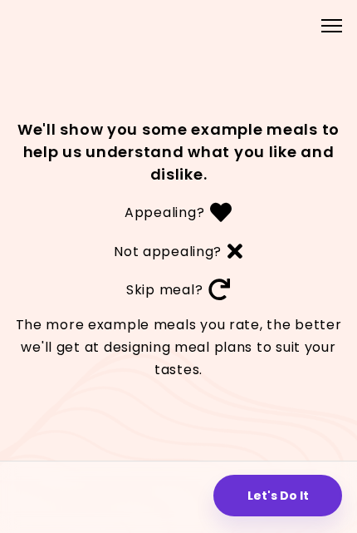
click at [291, 490] on button "Let's Do It" at bounding box center [278, 496] width 129 height 42
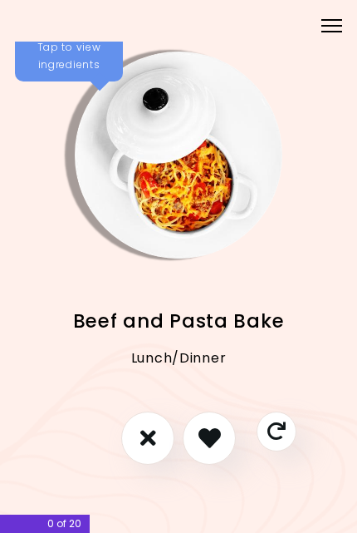
click at [209, 438] on icon "I like this recipe" at bounding box center [210, 437] width 22 height 22
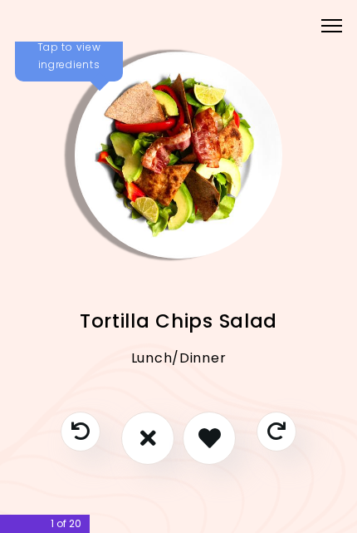
click at [140, 428] on icon "I don't like this recipe" at bounding box center [148, 437] width 16 height 22
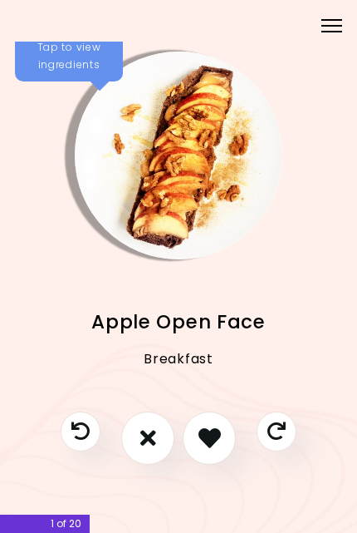
click at [209, 435] on icon "I like this recipe" at bounding box center [210, 437] width 22 height 22
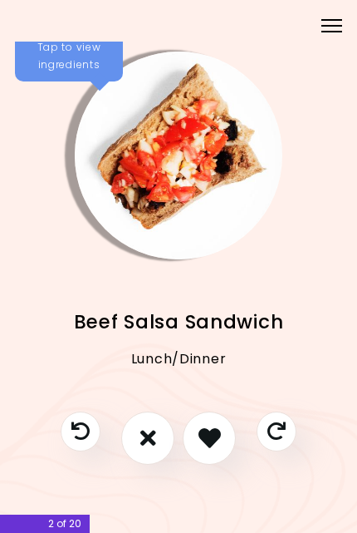
click at [206, 439] on icon "I like this recipe" at bounding box center [210, 437] width 22 height 22
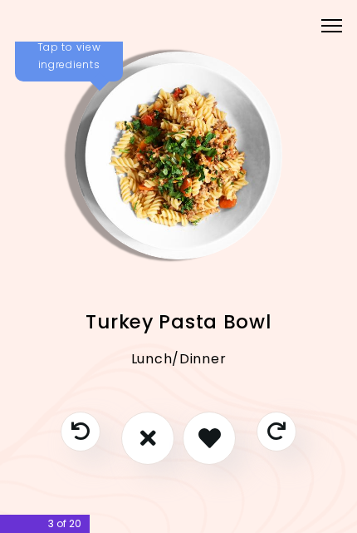
click at [206, 438] on icon "I like this recipe" at bounding box center [210, 437] width 22 height 22
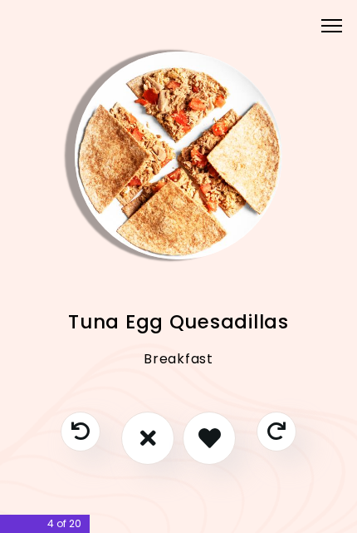
click at [206, 437] on icon "I like this recipe" at bounding box center [210, 437] width 22 height 22
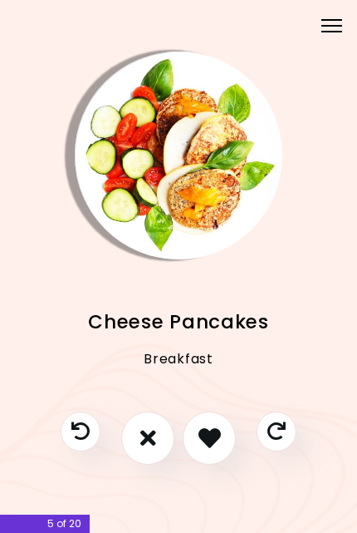
click at [209, 438] on icon "I like this recipe" at bounding box center [210, 437] width 22 height 22
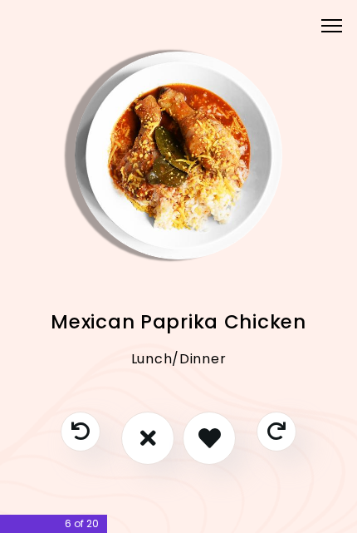
click at [147, 436] on icon "I don't like this recipe" at bounding box center [148, 437] width 16 height 22
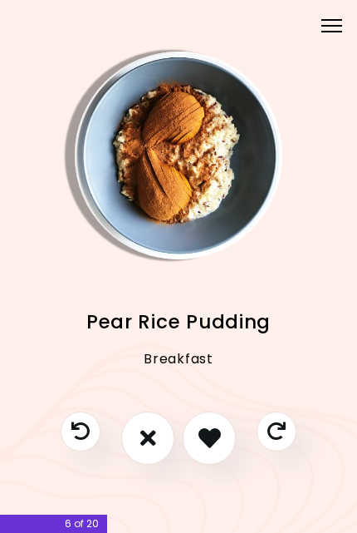
click at [212, 440] on icon "I like this recipe" at bounding box center [210, 437] width 22 height 22
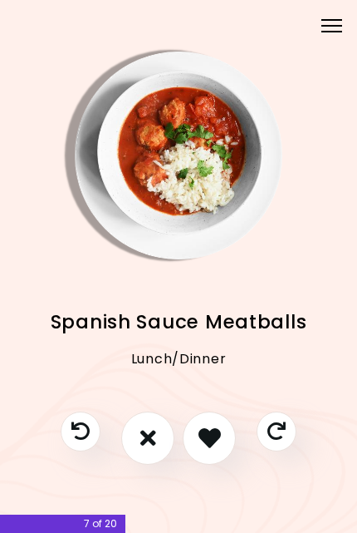
click at [142, 427] on icon "I don't like this recipe" at bounding box center [148, 437] width 16 height 22
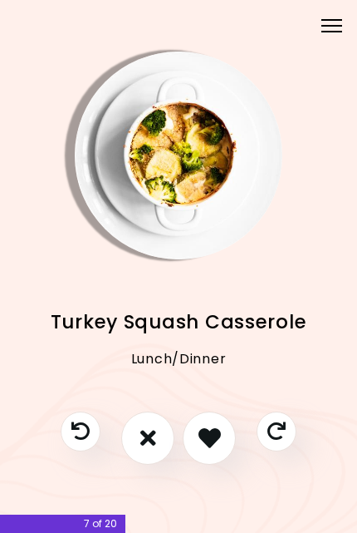
click at [206, 436] on icon "I like this recipe" at bounding box center [210, 437] width 22 height 22
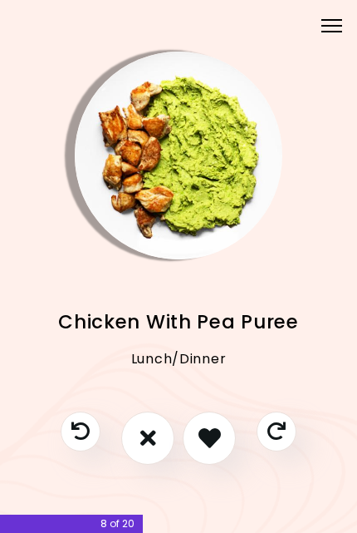
click at [211, 431] on icon "I like this recipe" at bounding box center [210, 437] width 22 height 22
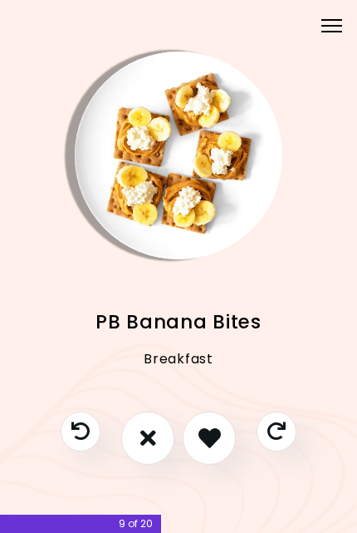
click at [207, 436] on icon "I like this recipe" at bounding box center [210, 437] width 22 height 22
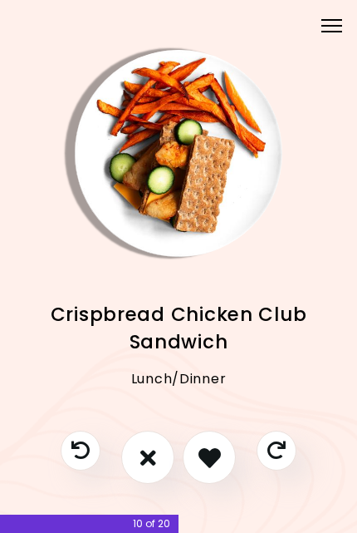
click at [207, 456] on icon "I like this recipe" at bounding box center [210, 457] width 22 height 22
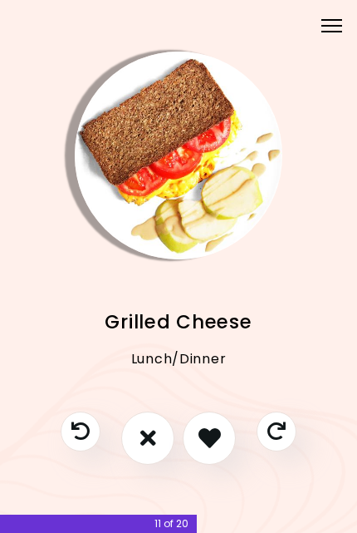
click at [209, 438] on icon "I like this recipe" at bounding box center [210, 437] width 22 height 22
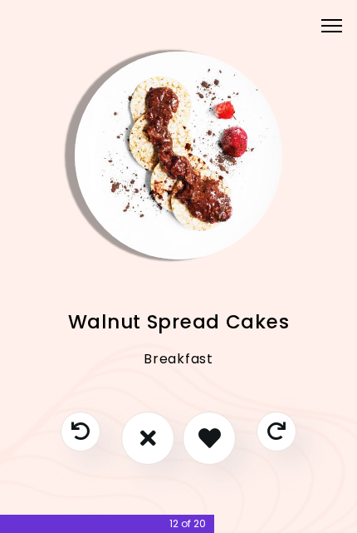
click at [139, 426] on button "I don't like this recipe" at bounding box center [147, 437] width 53 height 53
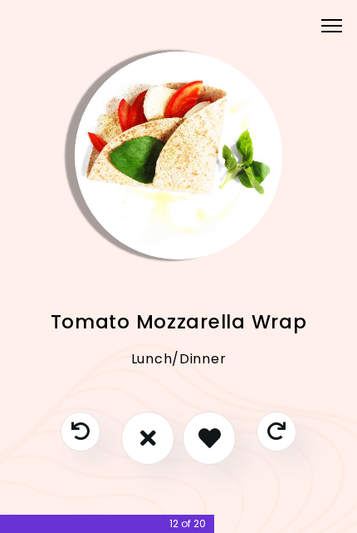
click at [205, 431] on icon "I like this recipe" at bounding box center [210, 437] width 22 height 22
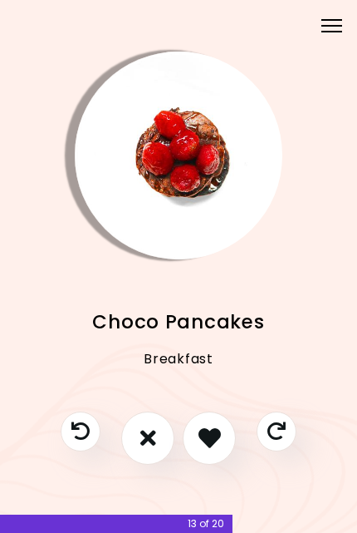
click at [214, 439] on icon "I like this recipe" at bounding box center [210, 437] width 22 height 22
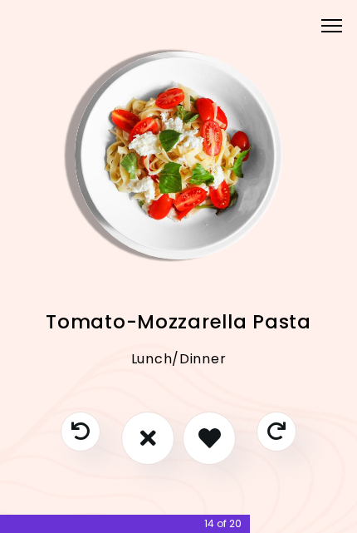
click at [205, 433] on icon "I like this recipe" at bounding box center [210, 437] width 22 height 22
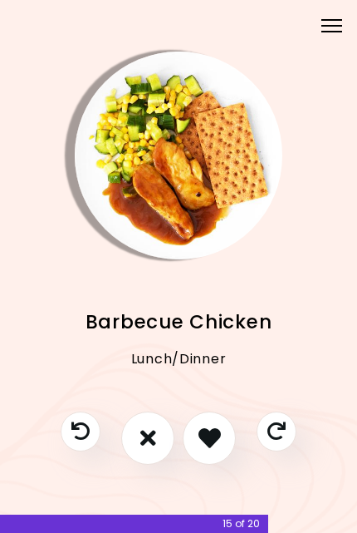
click at [206, 431] on icon "I like this recipe" at bounding box center [210, 437] width 22 height 22
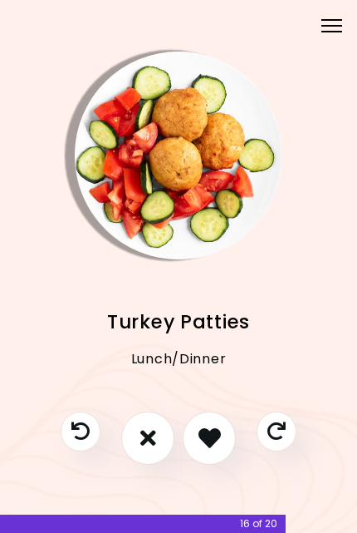
click at [205, 440] on icon "I like this recipe" at bounding box center [210, 437] width 22 height 22
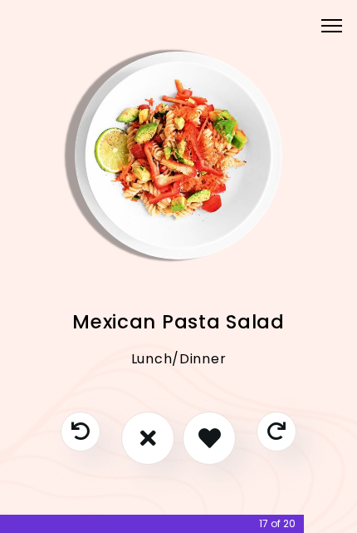
click at [152, 428] on icon "I don't like this recipe" at bounding box center [148, 437] width 16 height 22
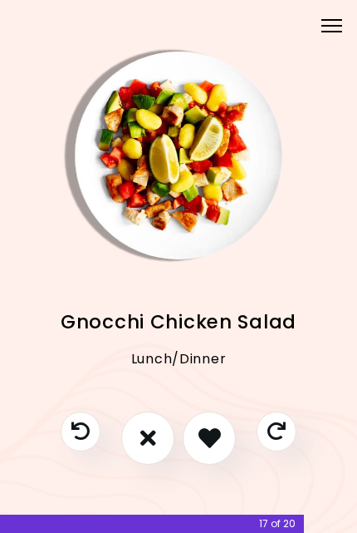
click at [137, 432] on button "I don't like this recipe" at bounding box center [147, 437] width 53 height 53
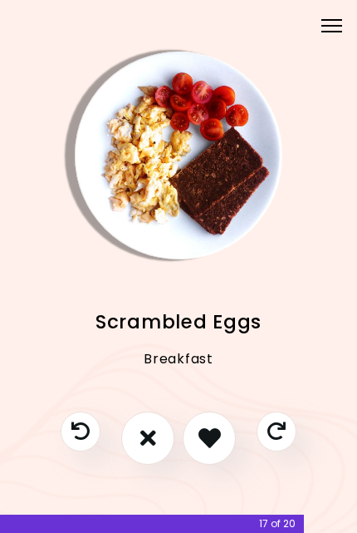
click at [216, 437] on icon "I like this recipe" at bounding box center [210, 437] width 22 height 22
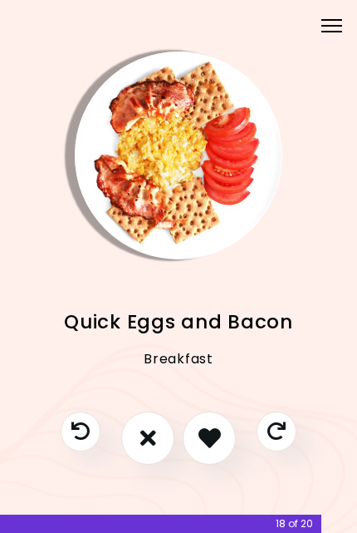
click at [215, 441] on icon "I like this recipe" at bounding box center [210, 437] width 22 height 22
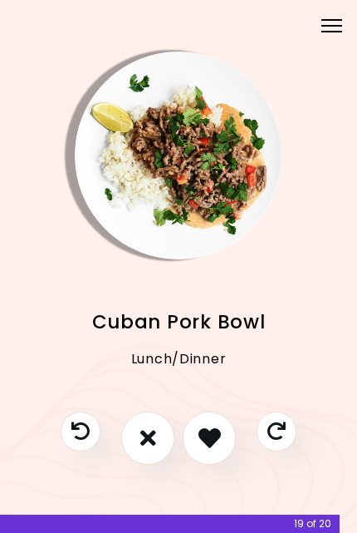
click at [209, 436] on icon "I like this recipe" at bounding box center [210, 437] width 22 height 22
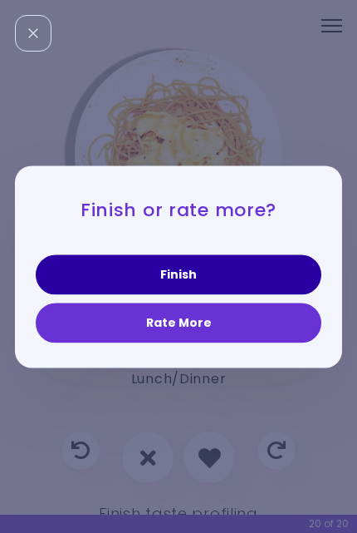
click at [261, 265] on button "Finish" at bounding box center [179, 274] width 286 height 40
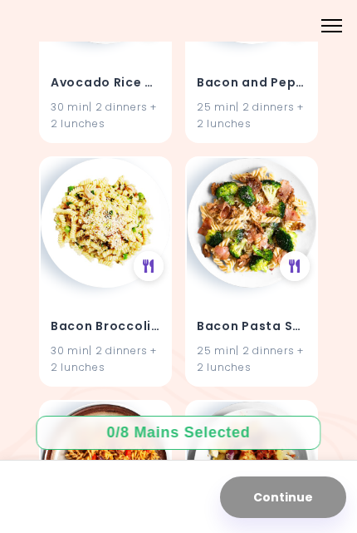
scroll to position [1278, 0]
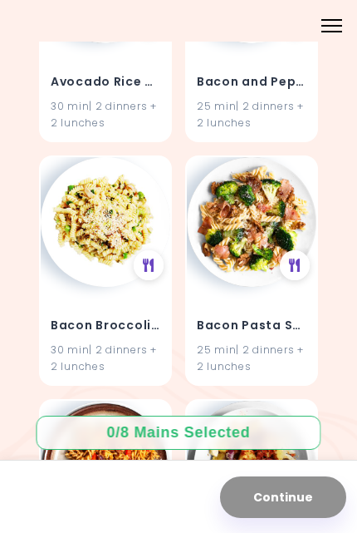
click at [115, 215] on img at bounding box center [106, 222] width 130 height 130
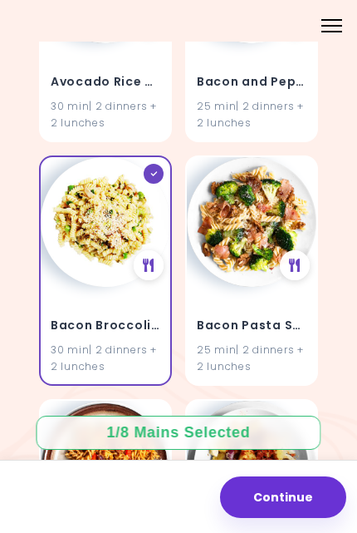
click at [126, 200] on img at bounding box center [106, 222] width 130 height 130
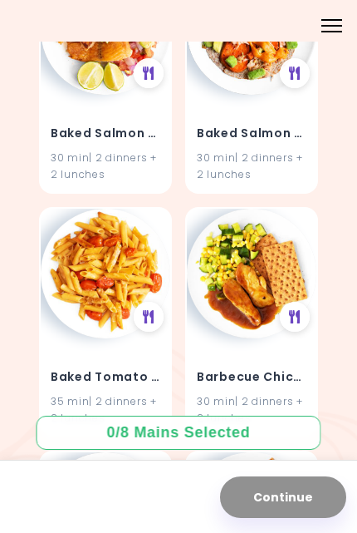
scroll to position [2209, 0]
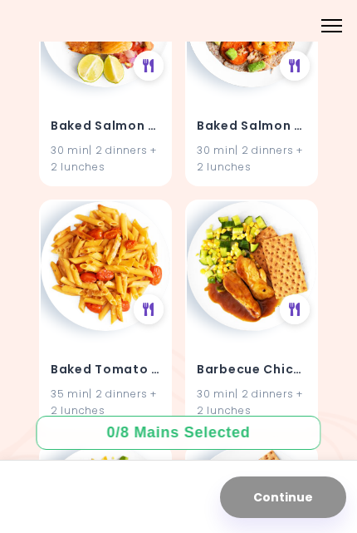
click at [235, 245] on img at bounding box center [252, 266] width 130 height 130
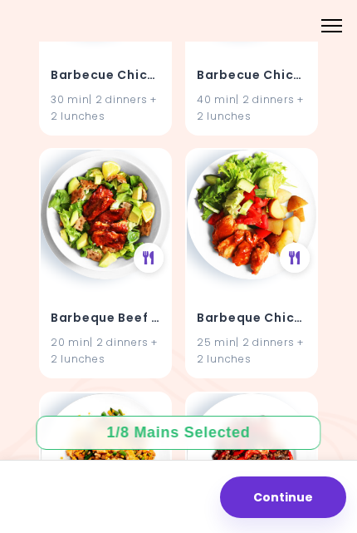
scroll to position [2781, 0]
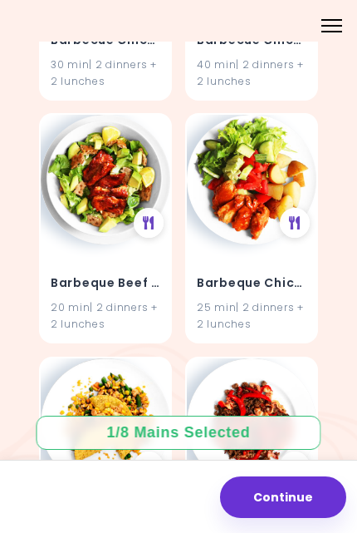
click at [255, 209] on img at bounding box center [252, 180] width 130 height 130
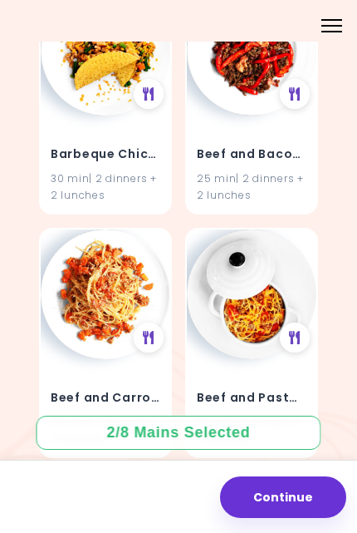
scroll to position [3160, 0]
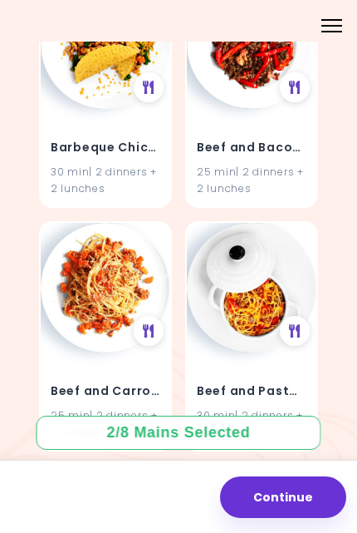
click at [98, 270] on img at bounding box center [106, 288] width 130 height 130
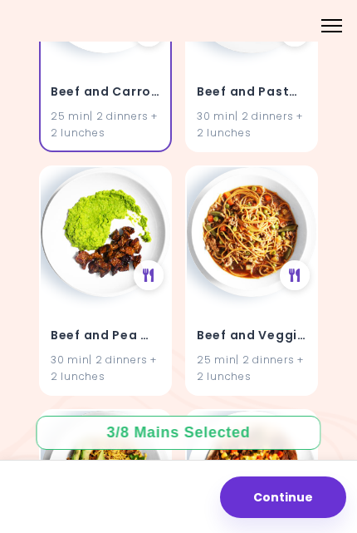
scroll to position [3461, 0]
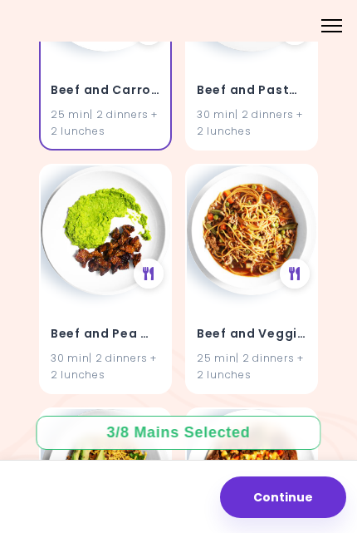
click at [112, 229] on img at bounding box center [106, 230] width 130 height 130
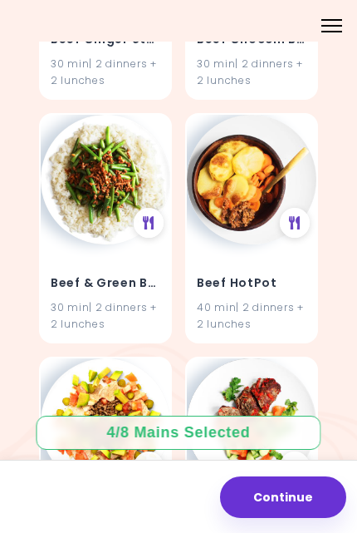
scroll to position [4244, 0]
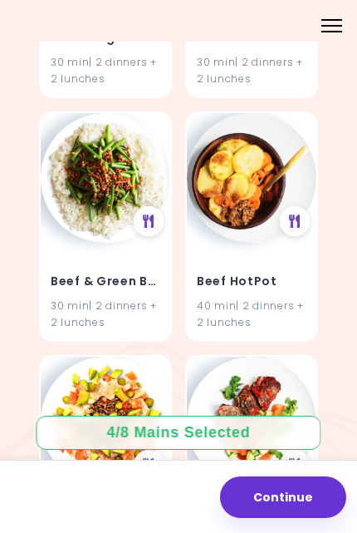
click at [101, 204] on img at bounding box center [106, 178] width 130 height 130
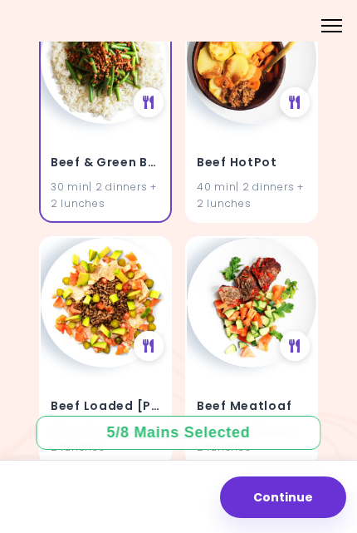
scroll to position [4367, 0]
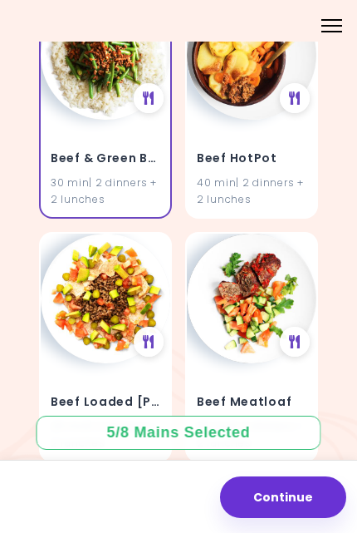
click at [239, 281] on img at bounding box center [252, 299] width 130 height 130
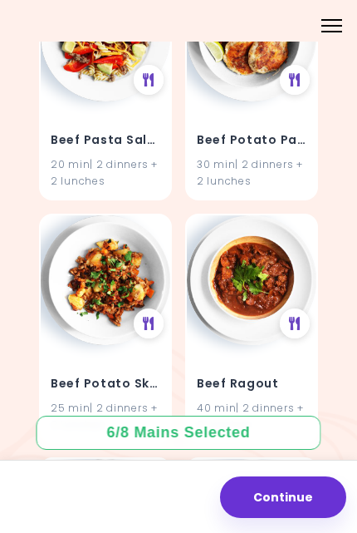
scroll to position [5139, 0]
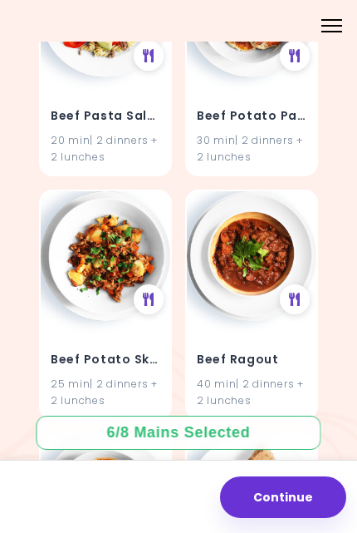
click at [93, 261] on img at bounding box center [106, 256] width 130 height 130
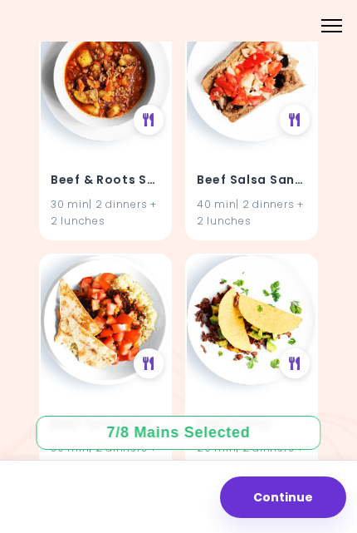
scroll to position [5569, 0]
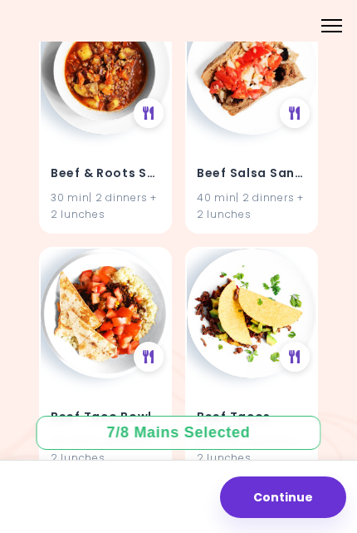
click at [116, 291] on img at bounding box center [106, 314] width 130 height 130
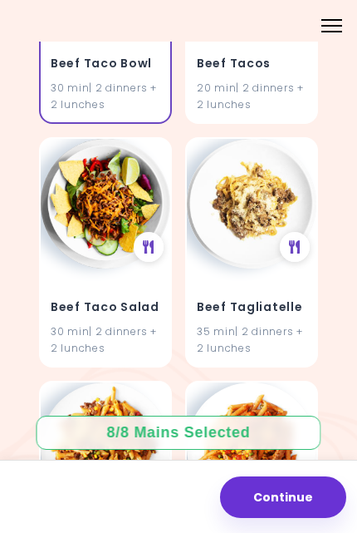
scroll to position [5923, 0]
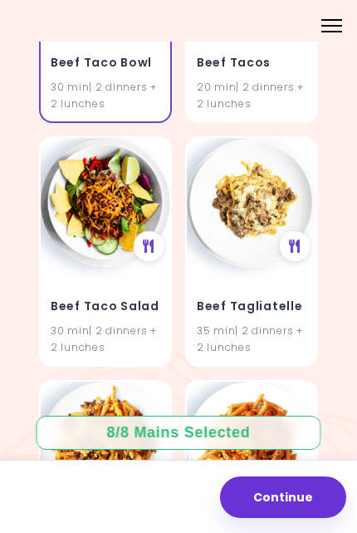
click at [280, 488] on button "Continue" at bounding box center [283, 497] width 126 height 42
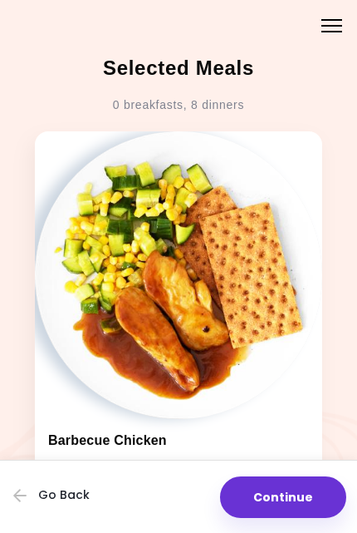
scroll to position [3, 0]
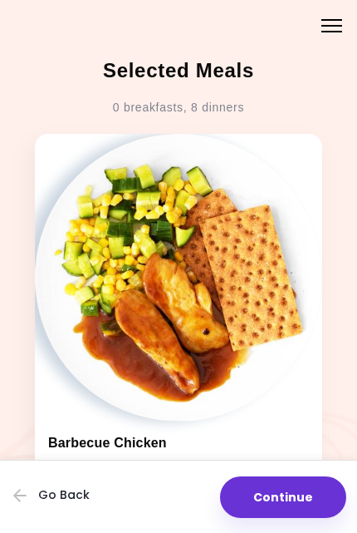
click at [256, 353] on img at bounding box center [179, 278] width 288 height 288
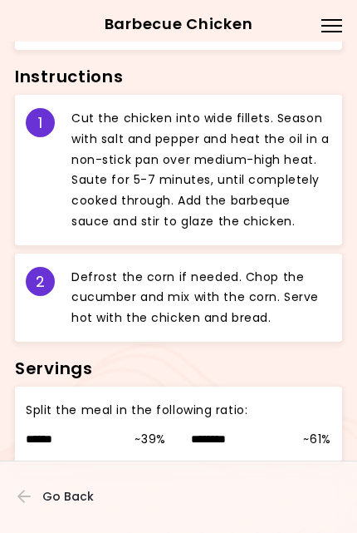
scroll to position [721, 0]
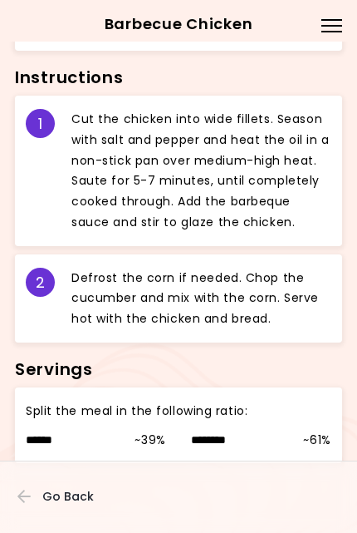
click at [82, 485] on button "Go Back" at bounding box center [67, 496] width 100 height 37
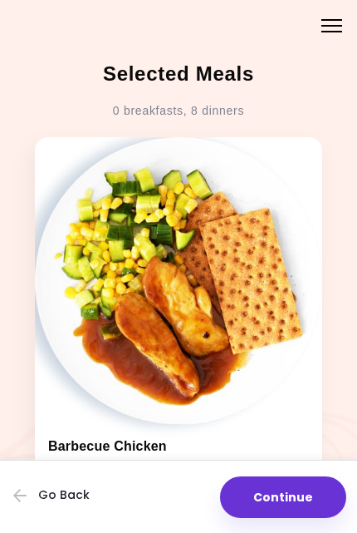
click at [285, 490] on button "Continue" at bounding box center [283, 497] width 126 height 42
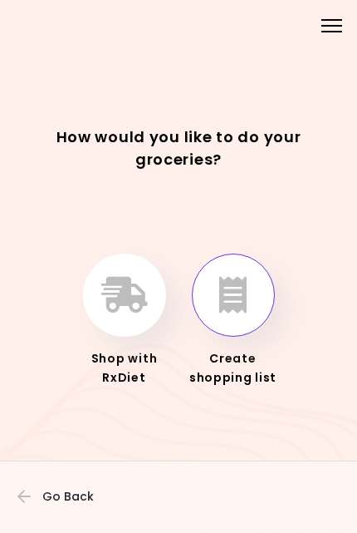
click at [231, 302] on icon "button" at bounding box center [232, 295] width 27 height 37
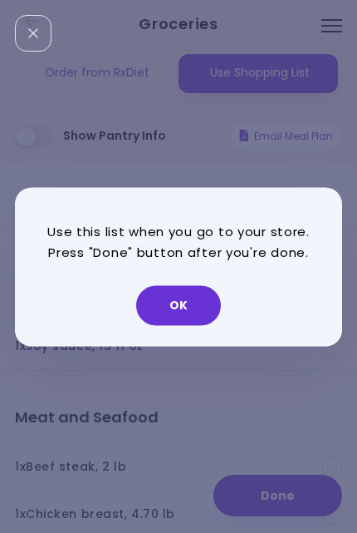
click at [177, 299] on button "OK" at bounding box center [178, 305] width 85 height 40
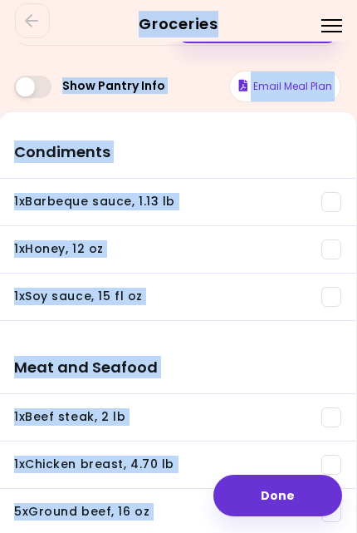
scroll to position [0, 1]
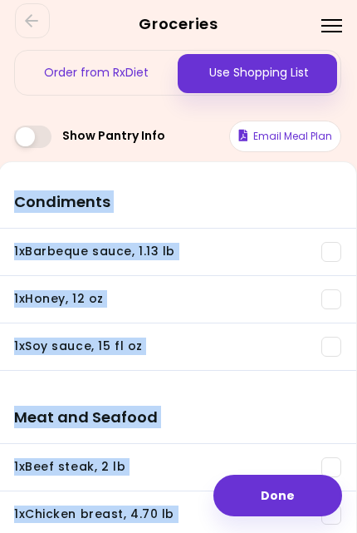
click at [210, 181] on h3 "Condiments" at bounding box center [177, 195] width 357 height 66
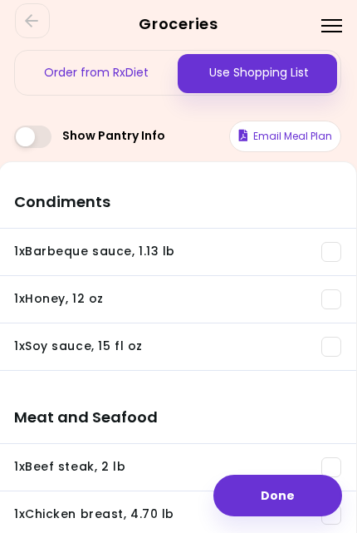
click at [290, 489] on button "Done" at bounding box center [278, 496] width 129 height 42
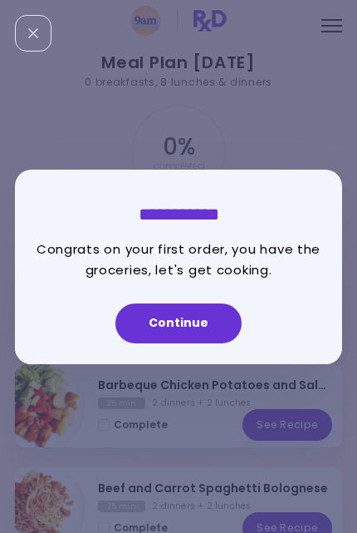
click at [193, 321] on button "Continue" at bounding box center [179, 323] width 126 height 40
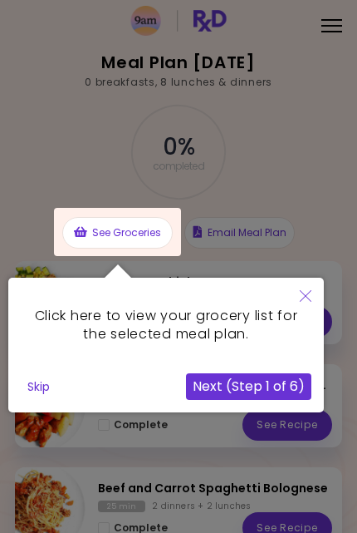
click at [303, 298] on icon "Close" at bounding box center [306, 296] width 12 height 12
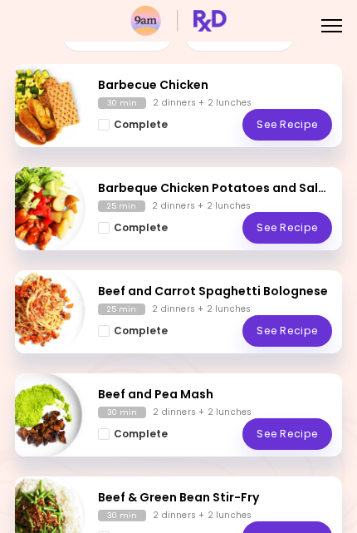
scroll to position [199, 0]
